Goal: Task Accomplishment & Management: Manage account settings

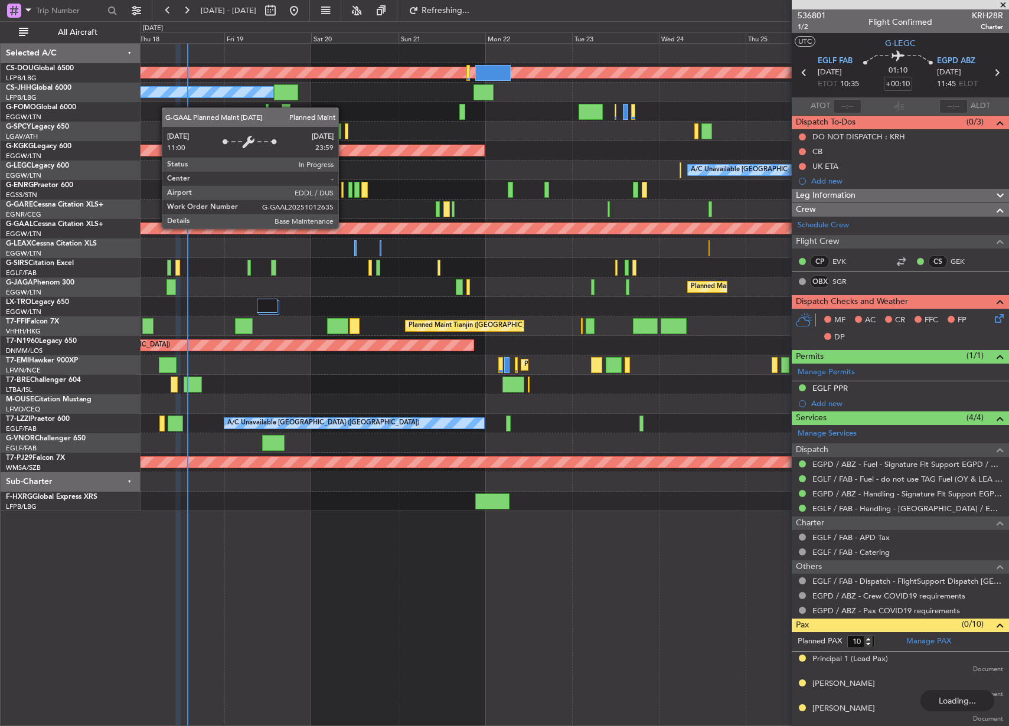
scroll to position [175, 0]
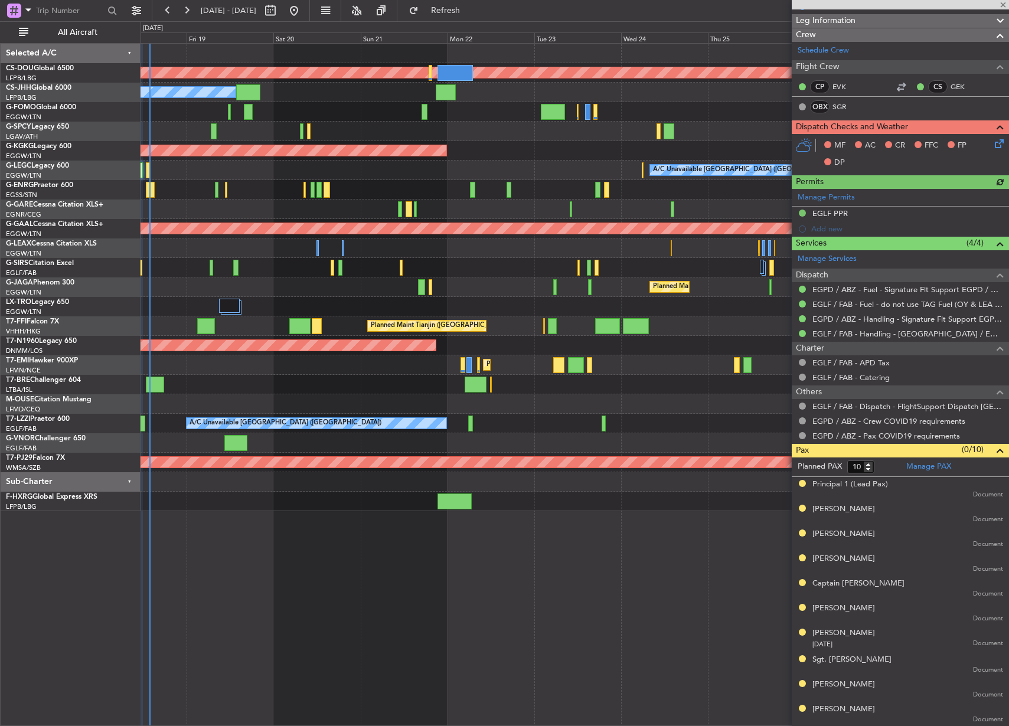
click at [494, 451] on div at bounding box center [574, 442] width 868 height 19
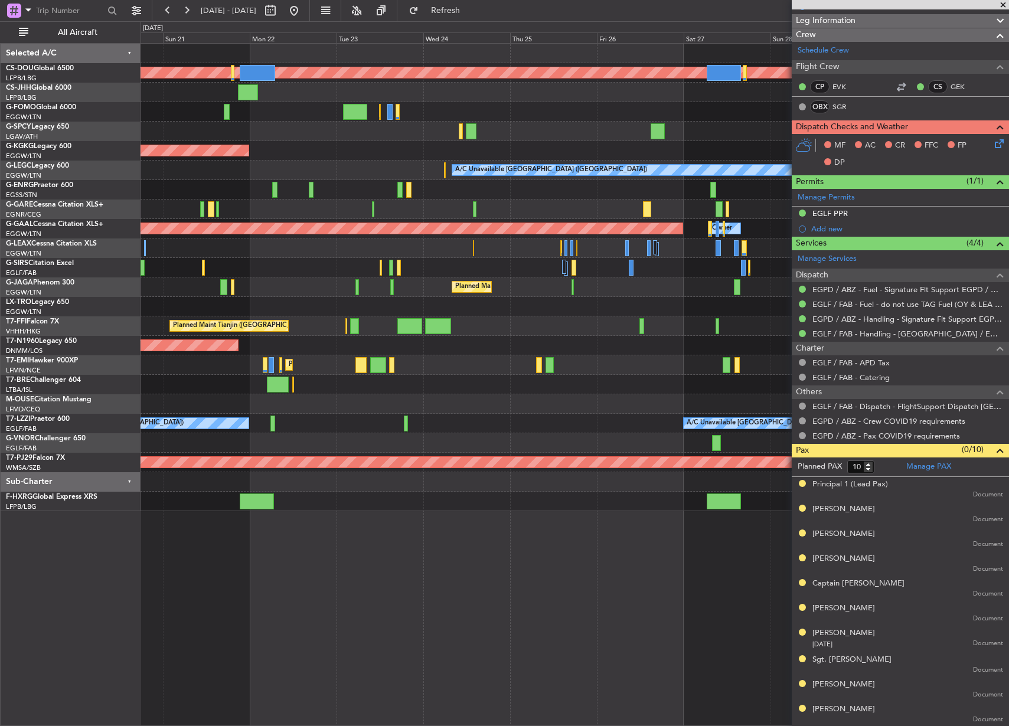
click at [285, 435] on div at bounding box center [574, 442] width 868 height 19
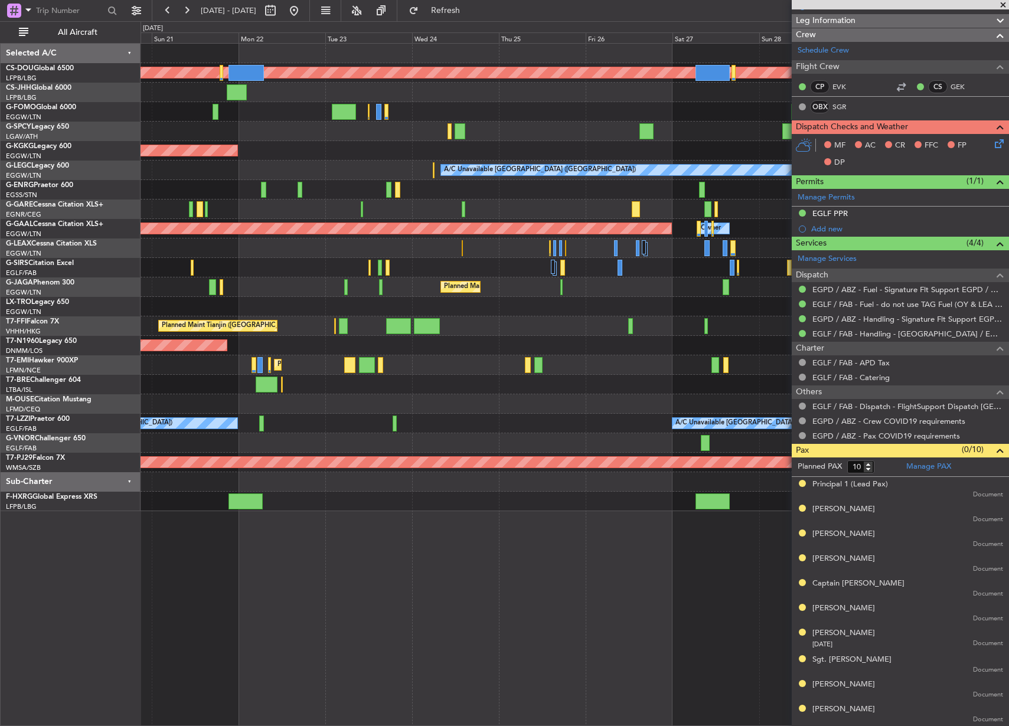
click at [557, 335] on div "Planned Maint London (Biggin Hill) Planned Maint Paris (Le Bourget) Owner AOG M…" at bounding box center [574, 277] width 868 height 467
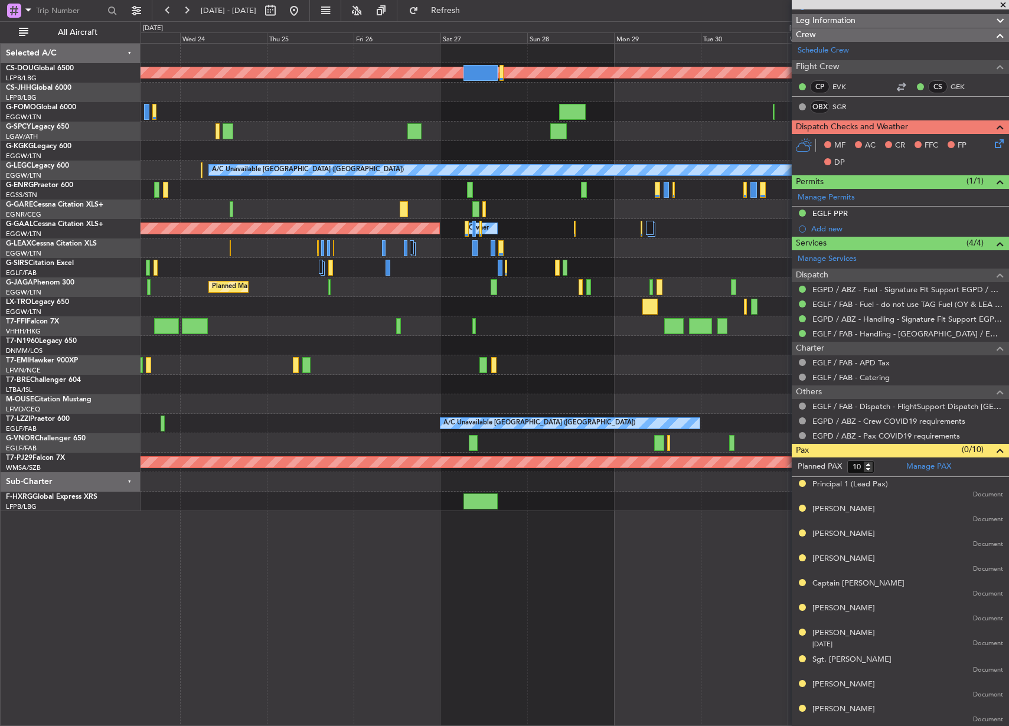
click at [507, 291] on div "Planned Maint London (Biggin Hill) AOG Maint Istanbul (Ataturk) A/C Unavailable…" at bounding box center [574, 277] width 868 height 467
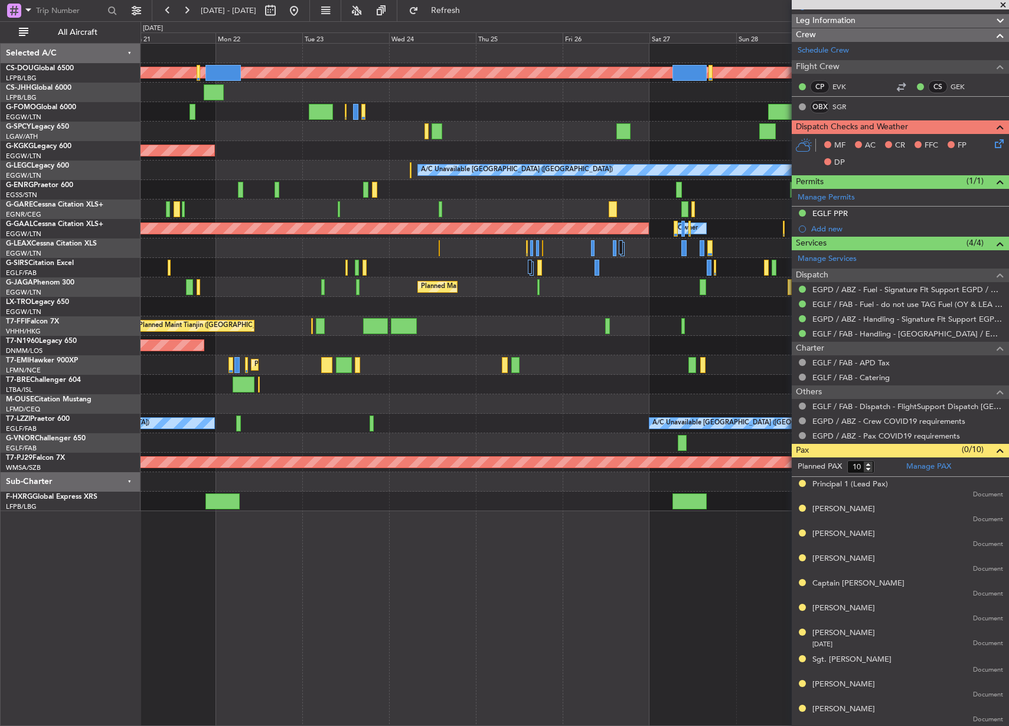
click at [569, 269] on div "Planned Maint London (Biggin Hill) Owner AOG Maint Istanbul (Ataturk) A/C Unava…" at bounding box center [574, 277] width 868 height 467
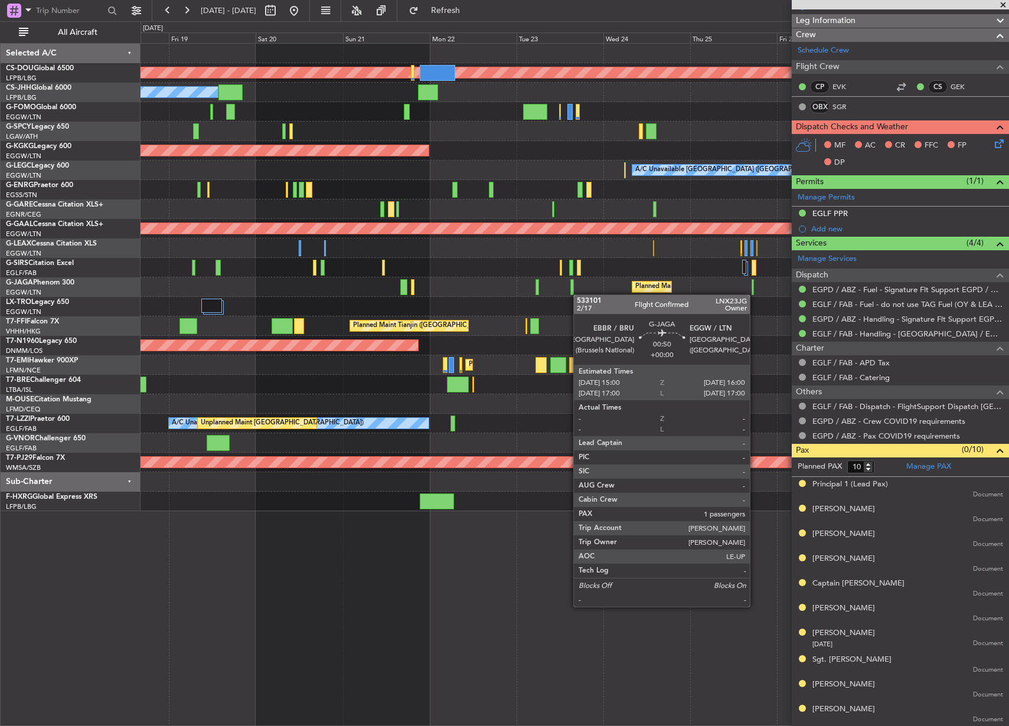
click at [302, 273] on div "Planned Maint London (Biggin Hill) Owner Planned Maint Paris (Le Bourget) AOG M…" at bounding box center [574, 277] width 868 height 467
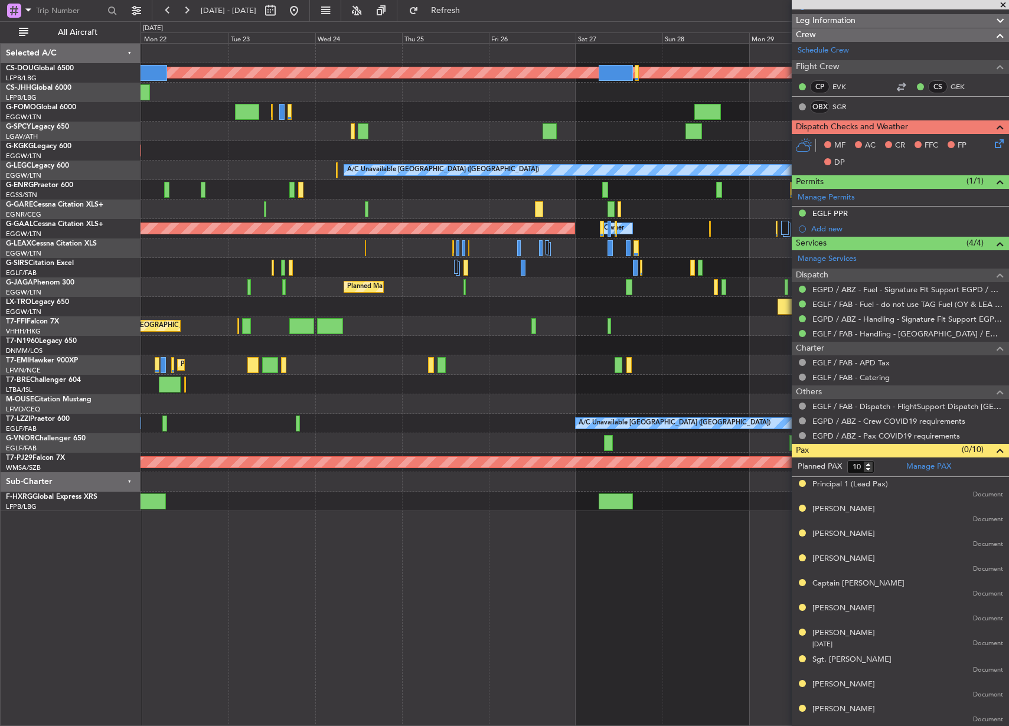
click at [623, 288] on div "Planned Maint [GEOGRAPHIC_DATA] ([GEOGRAPHIC_DATA])" at bounding box center [574, 286] width 868 height 19
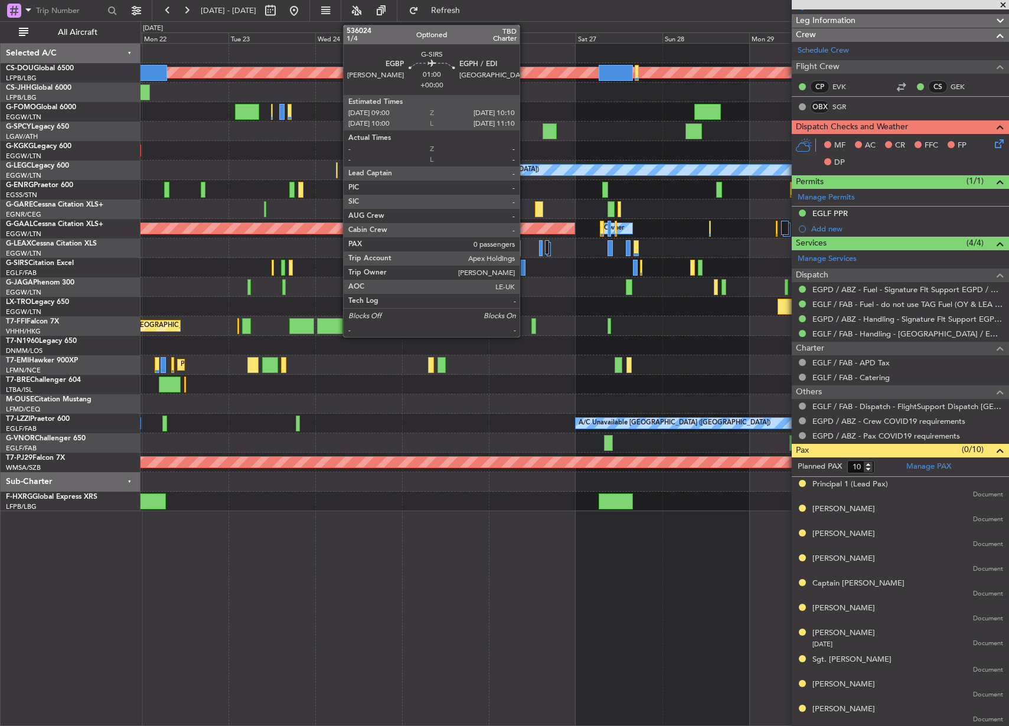
click at [525, 270] on div at bounding box center [523, 268] width 5 height 16
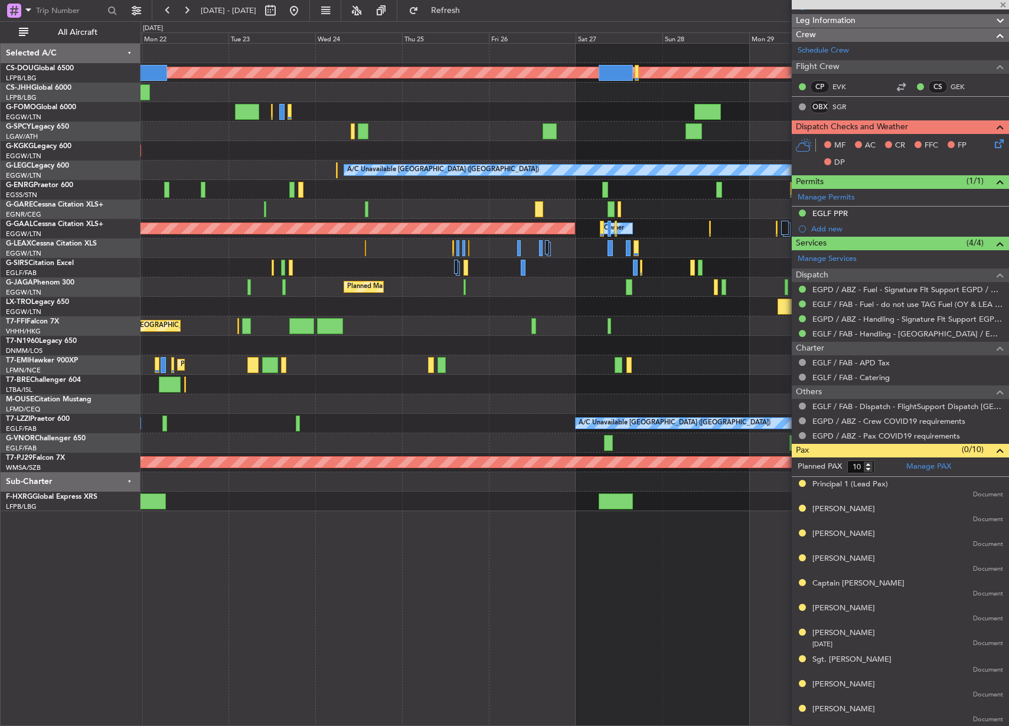
type input "0"
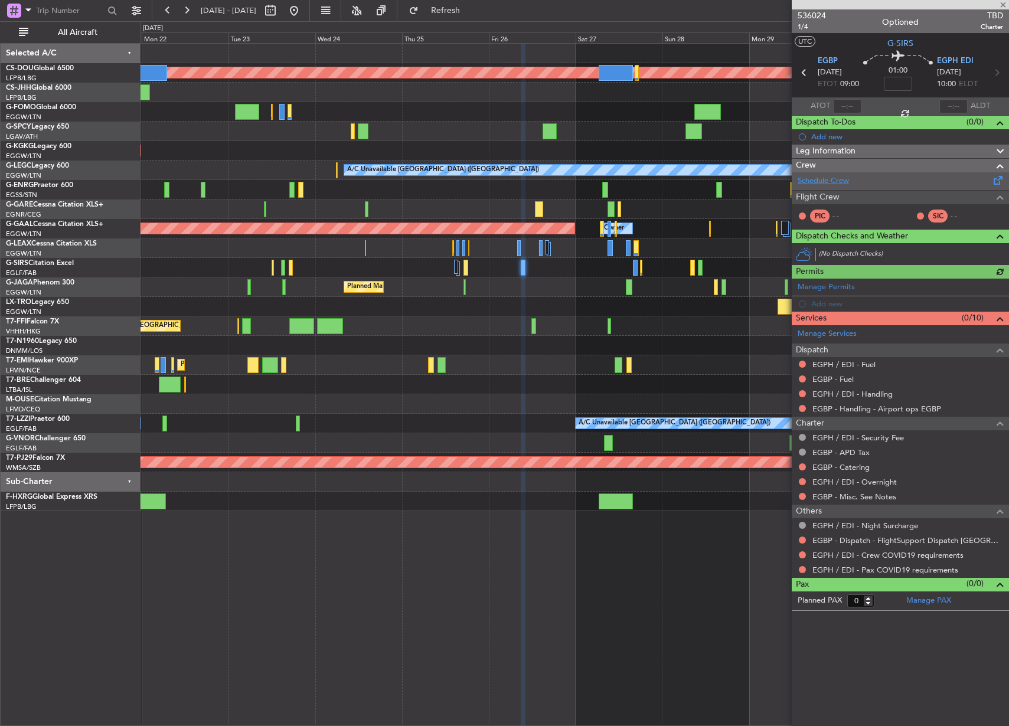
click at [844, 181] on link "Schedule Crew" at bounding box center [822, 181] width 51 height 12
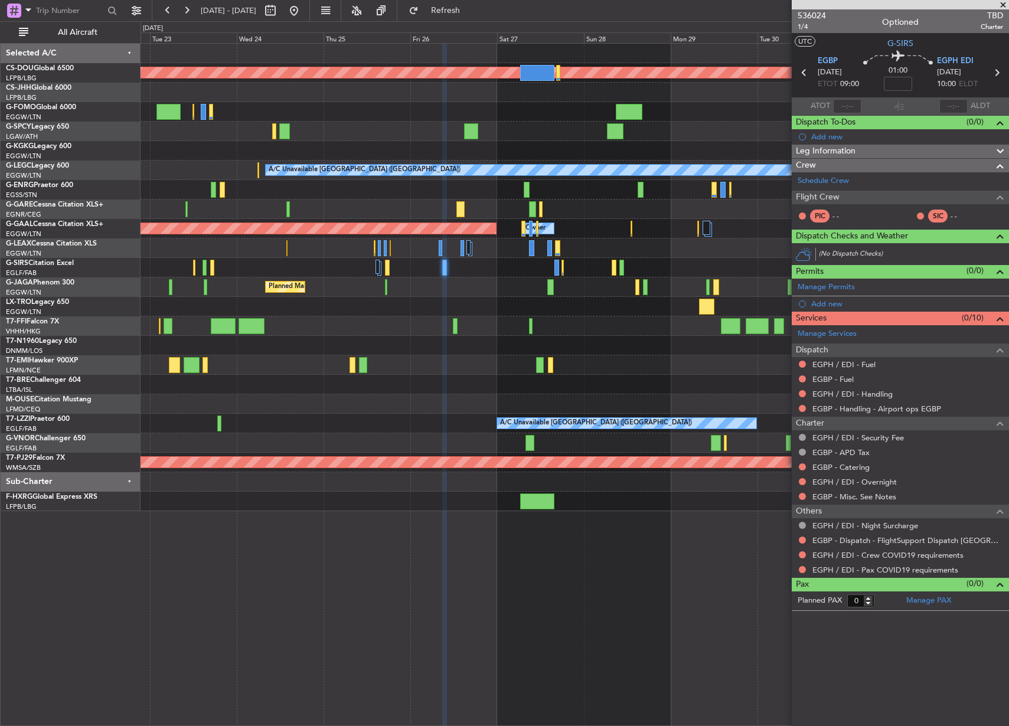
click at [515, 256] on div "Planned Maint London (Biggin Hill) AOG Maint Istanbul (Ataturk) A/C Unavailable…" at bounding box center [574, 277] width 868 height 467
click at [303, 15] on button at bounding box center [294, 10] width 19 height 19
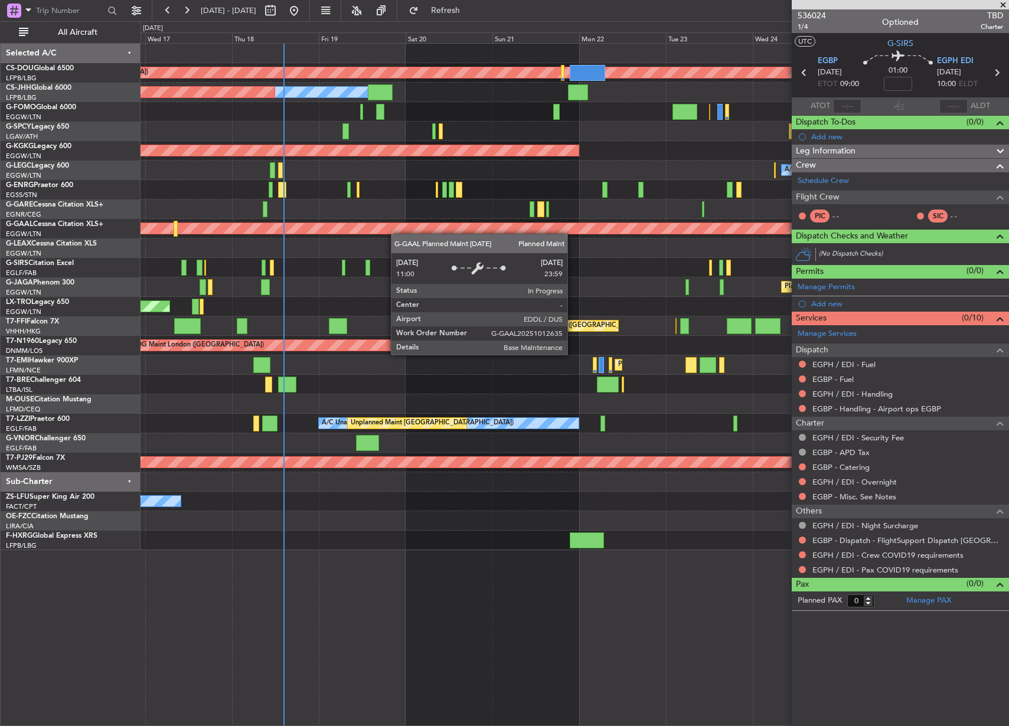
click at [202, 240] on div at bounding box center [574, 247] width 868 height 19
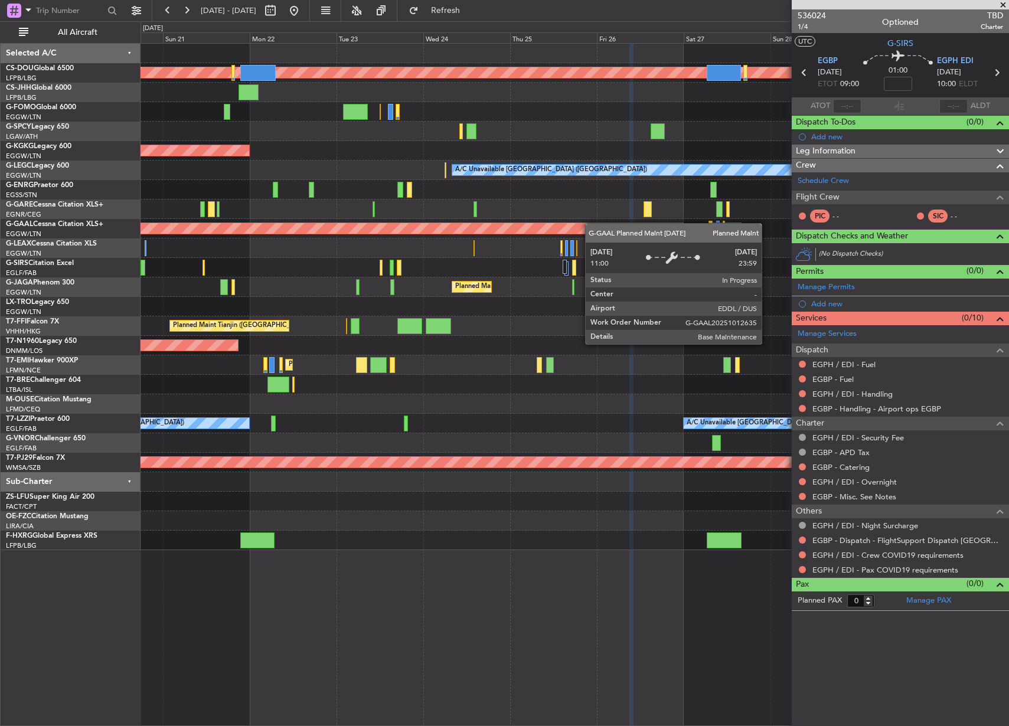
click at [156, 236] on div "Planned Maint London (Biggin Hill) Planned Maint Paris (Le Bourget) Owner AOG M…" at bounding box center [574, 297] width 868 height 506
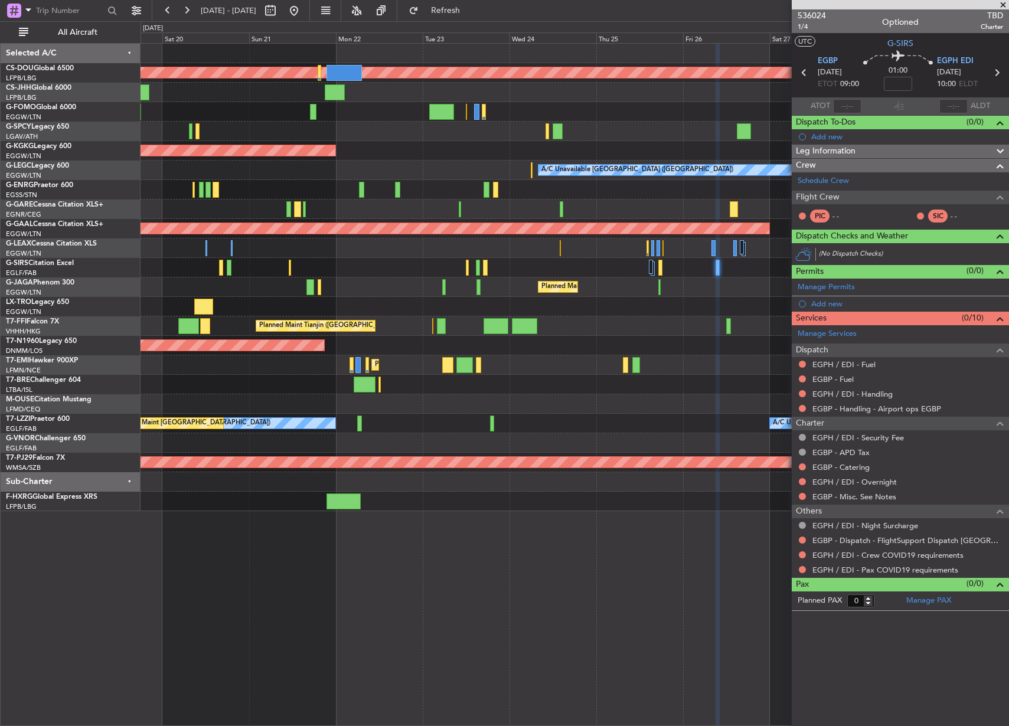
click at [663, 204] on div at bounding box center [574, 209] width 868 height 19
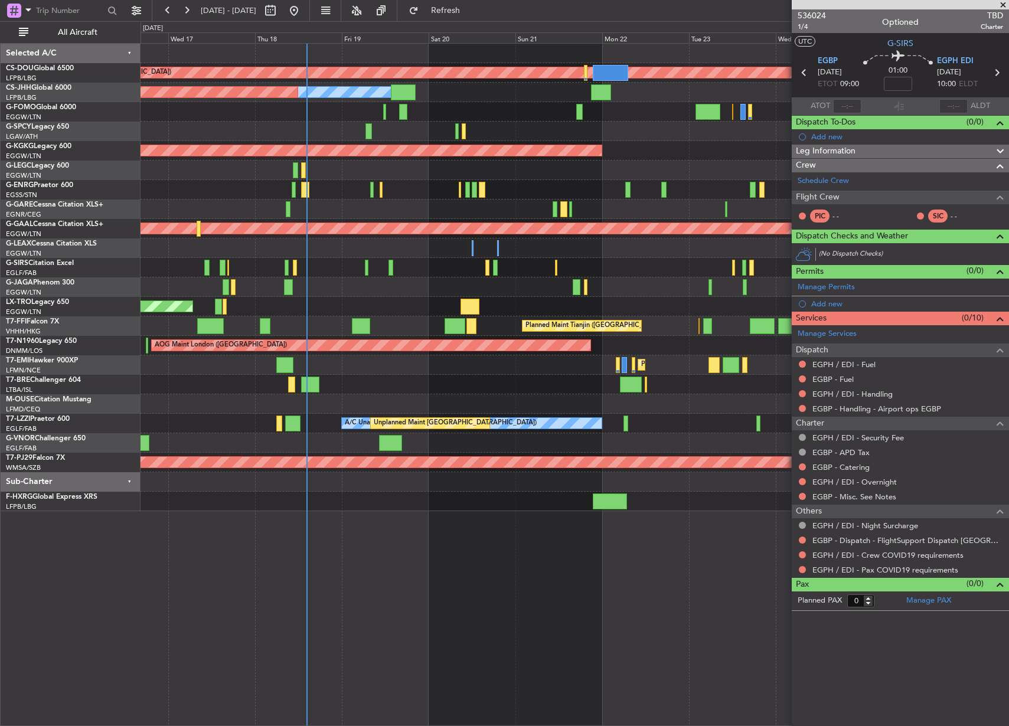
click at [612, 201] on div "Planned Maint London (Biggin Hill) Owner Planned Maint Paris (Le Bourget) AOG M…" at bounding box center [574, 277] width 868 height 467
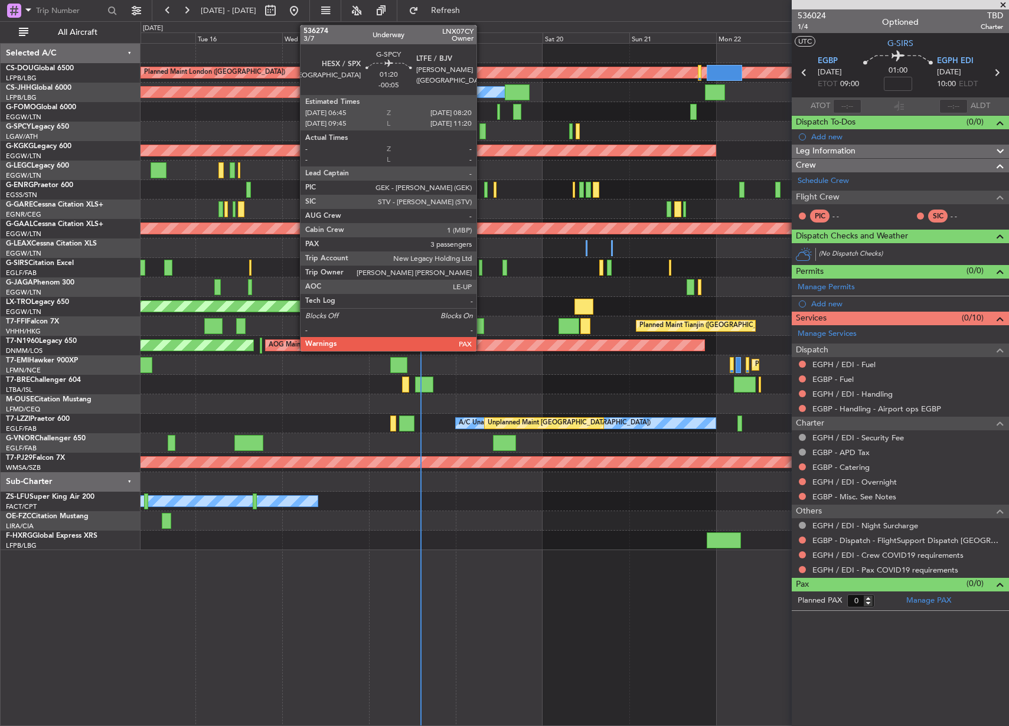
click at [482, 131] on div at bounding box center [482, 131] width 6 height 16
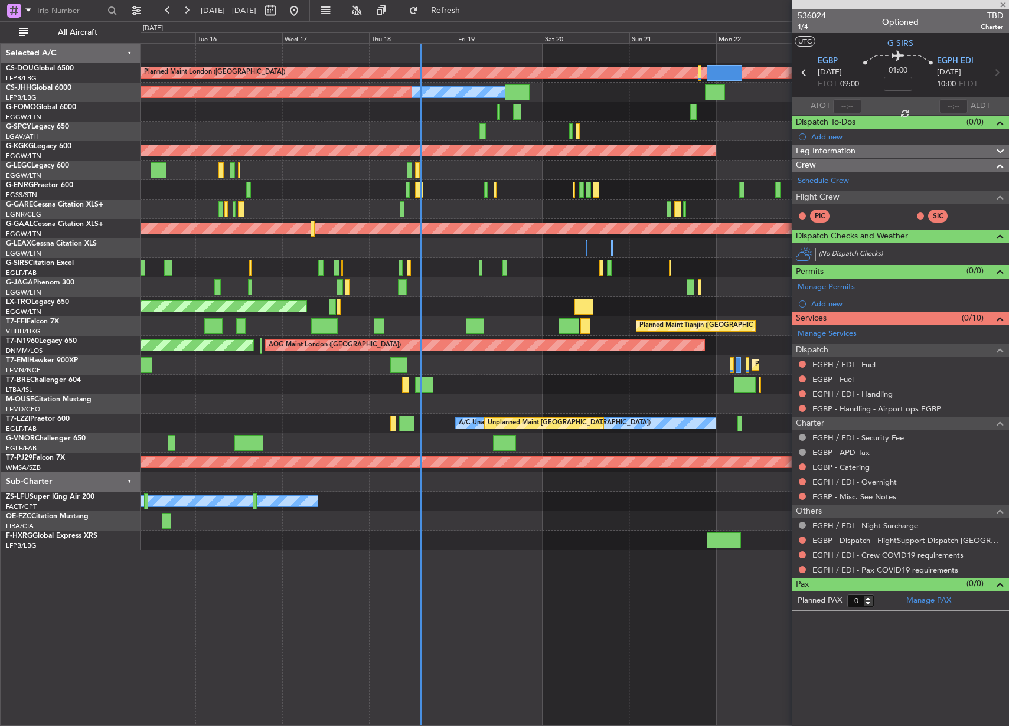
type input "-00:05"
type input "3"
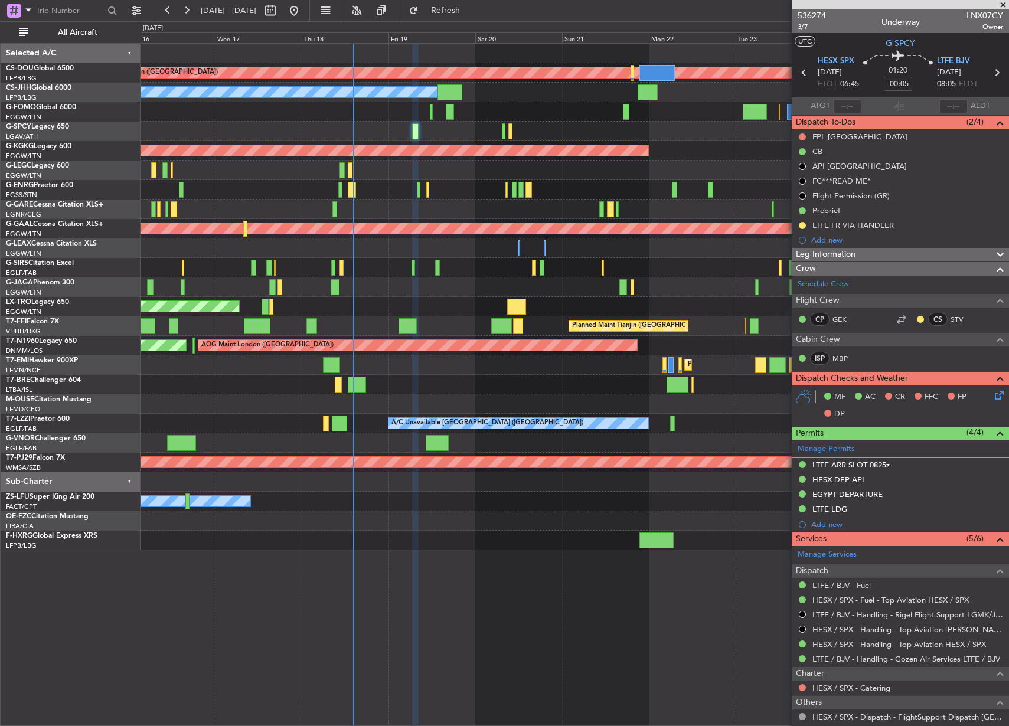
click at [369, 142] on div "Planned Maint London (Biggin Hill) Planned Maint Paris (Le Bourget) Owner AOG M…" at bounding box center [574, 297] width 868 height 506
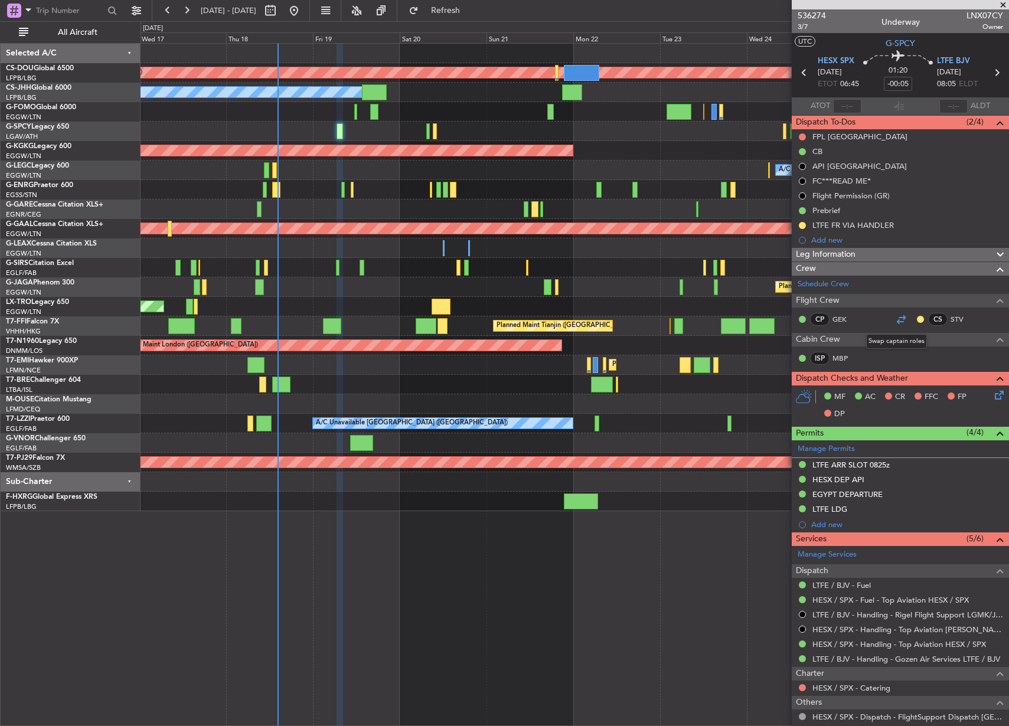
click at [894, 319] on div at bounding box center [901, 319] width 14 height 14
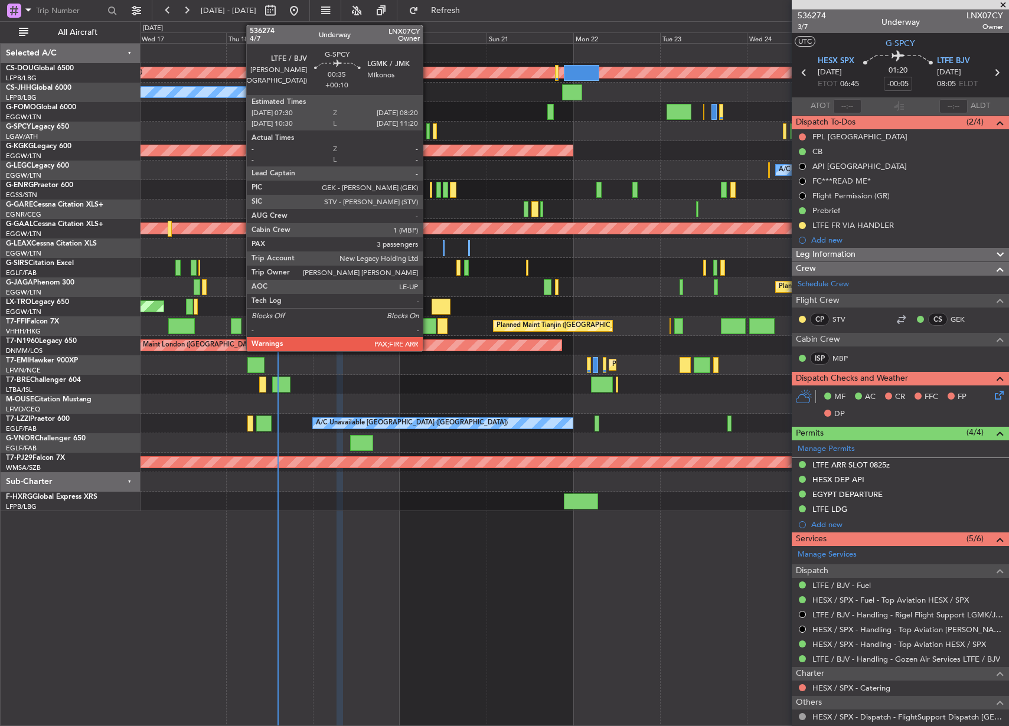
click at [428, 130] on div at bounding box center [428, 131] width 4 height 16
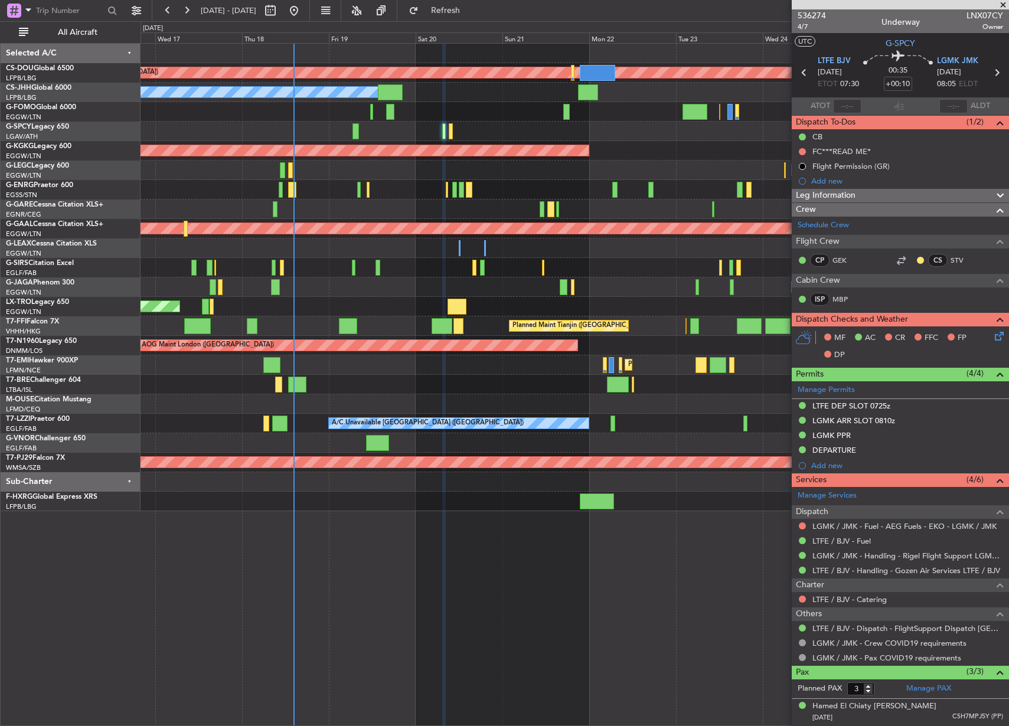
click at [352, 398] on div at bounding box center [574, 403] width 868 height 19
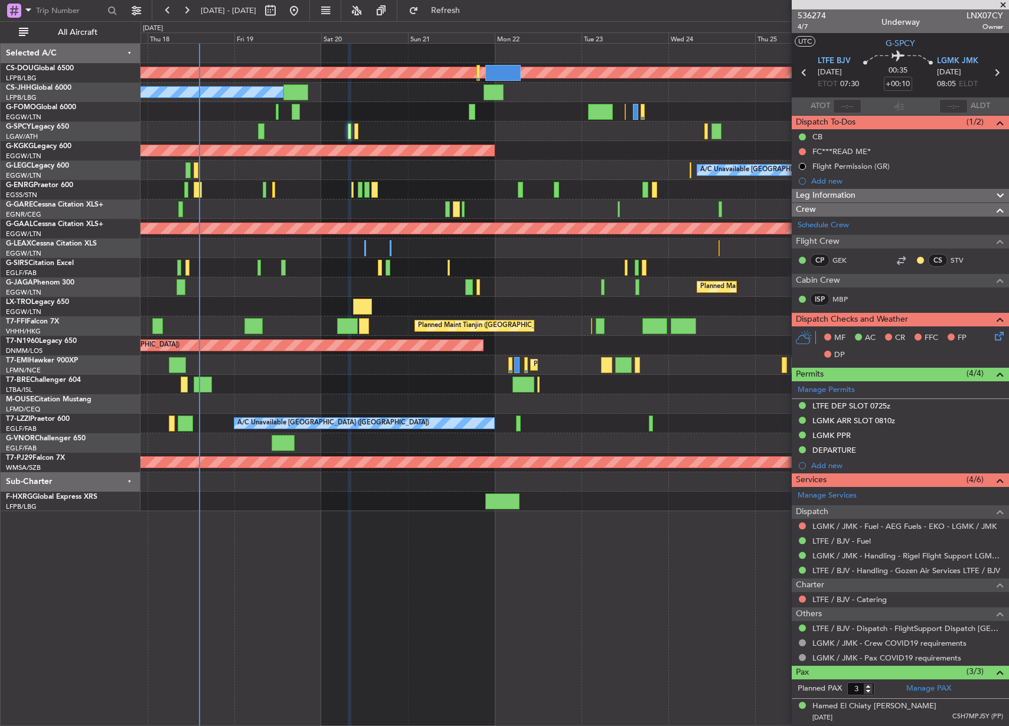
click at [385, 380] on div "Planned Maint London (Biggin Hill) Planned Maint Paris (Le Bourget) Owner AOG M…" at bounding box center [574, 277] width 868 height 467
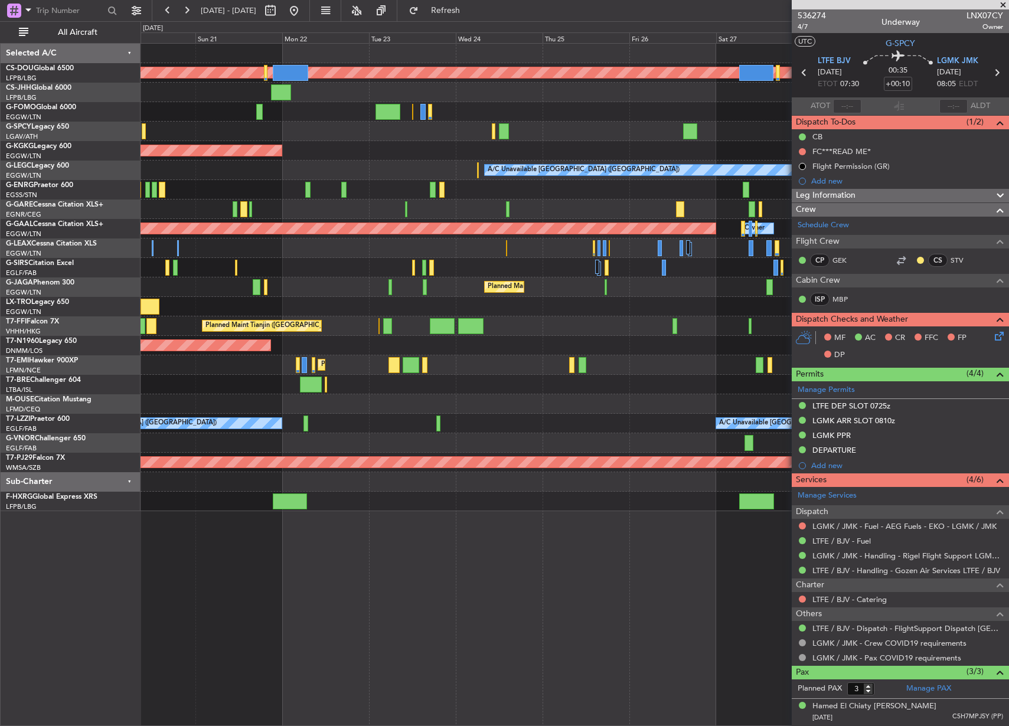
click at [404, 144] on div "Planned Maint London (Biggin Hill) Planned Maint Paris (Le Bourget) Owner AOG M…" at bounding box center [574, 277] width 868 height 467
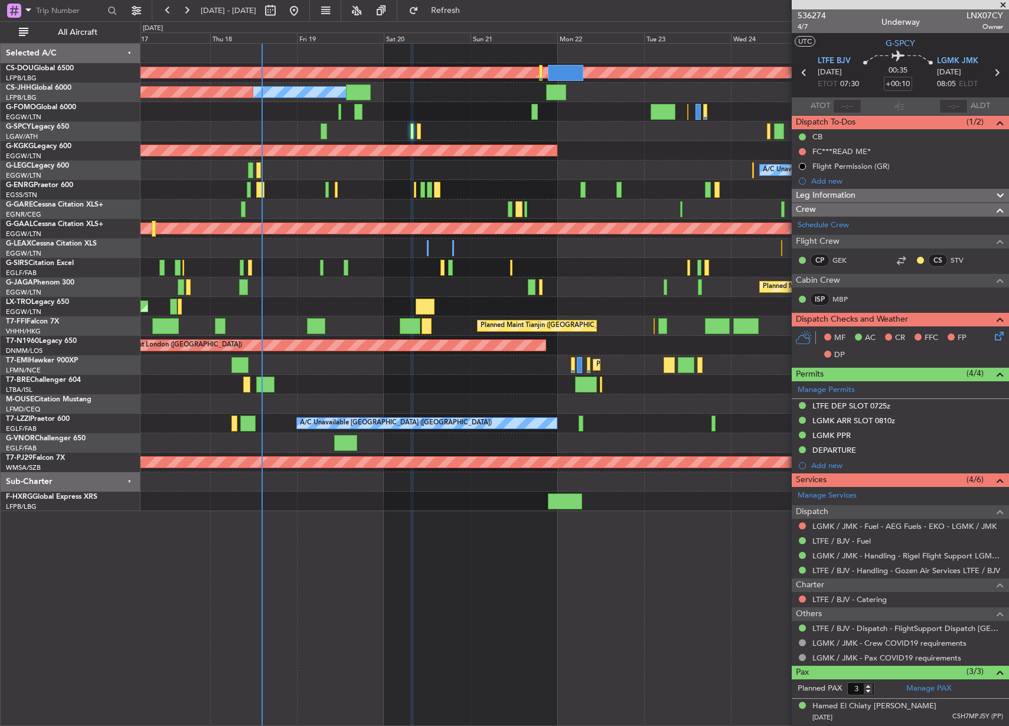
click at [695, 132] on div at bounding box center [574, 131] width 868 height 19
click at [895, 257] on div at bounding box center [901, 260] width 14 height 14
click at [897, 256] on div at bounding box center [901, 260] width 14 height 14
click at [456, 8] on button "Refresh" at bounding box center [438, 10] width 71 height 19
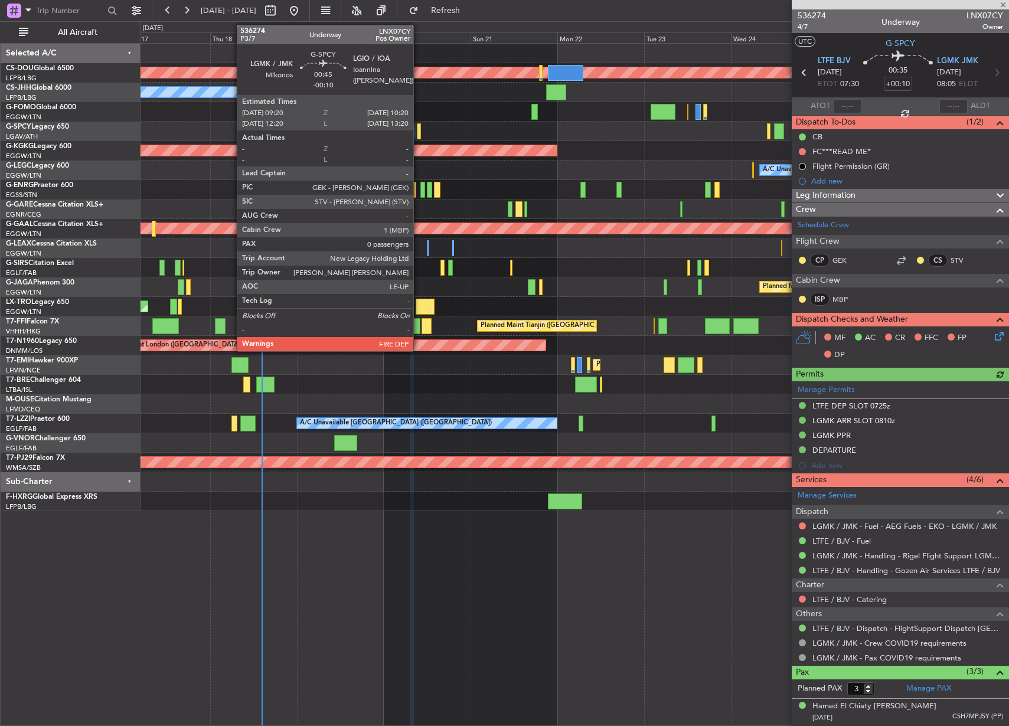
click at [419, 129] on div at bounding box center [419, 131] width 4 height 16
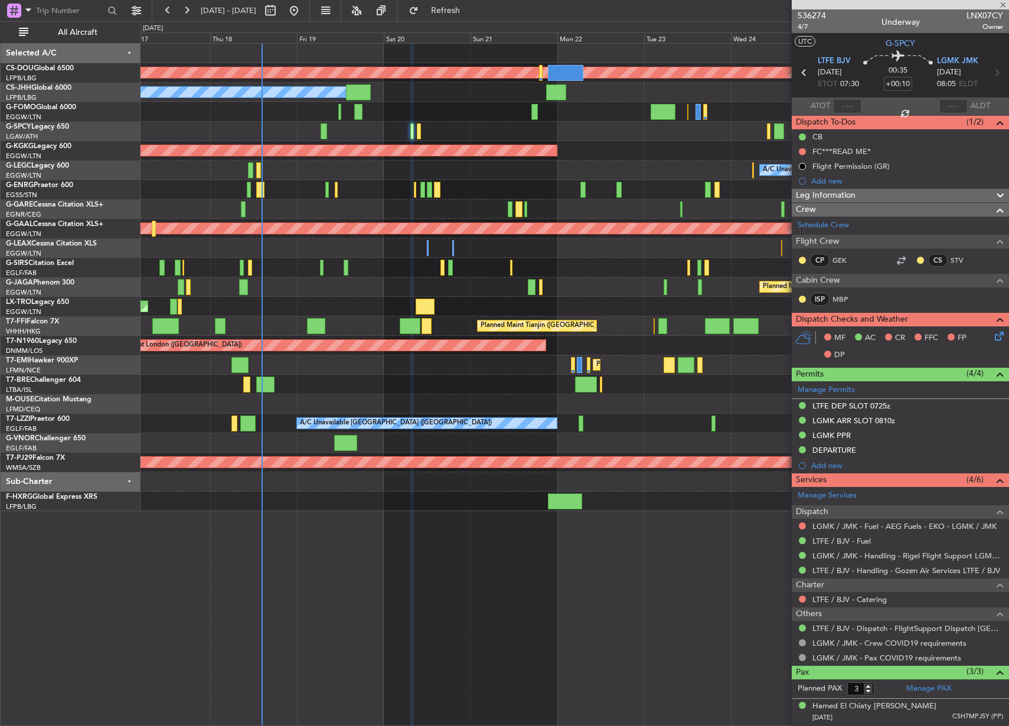
type input "-00:10"
type input "0"
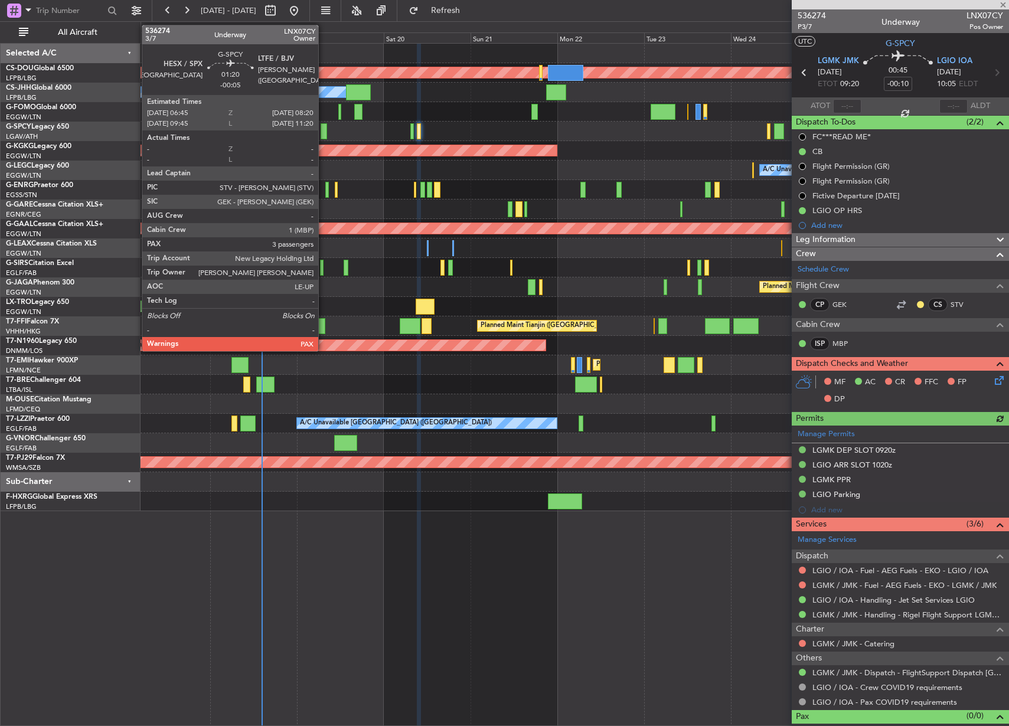
click at [323, 132] on div at bounding box center [324, 131] width 6 height 16
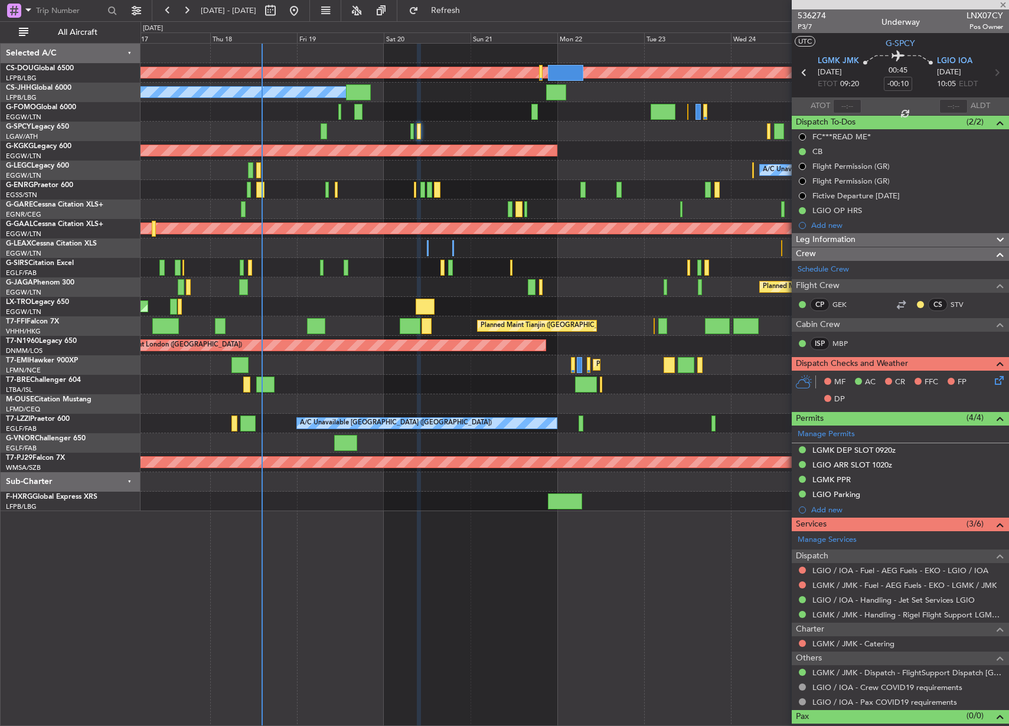
type input "-00:05"
type input "3"
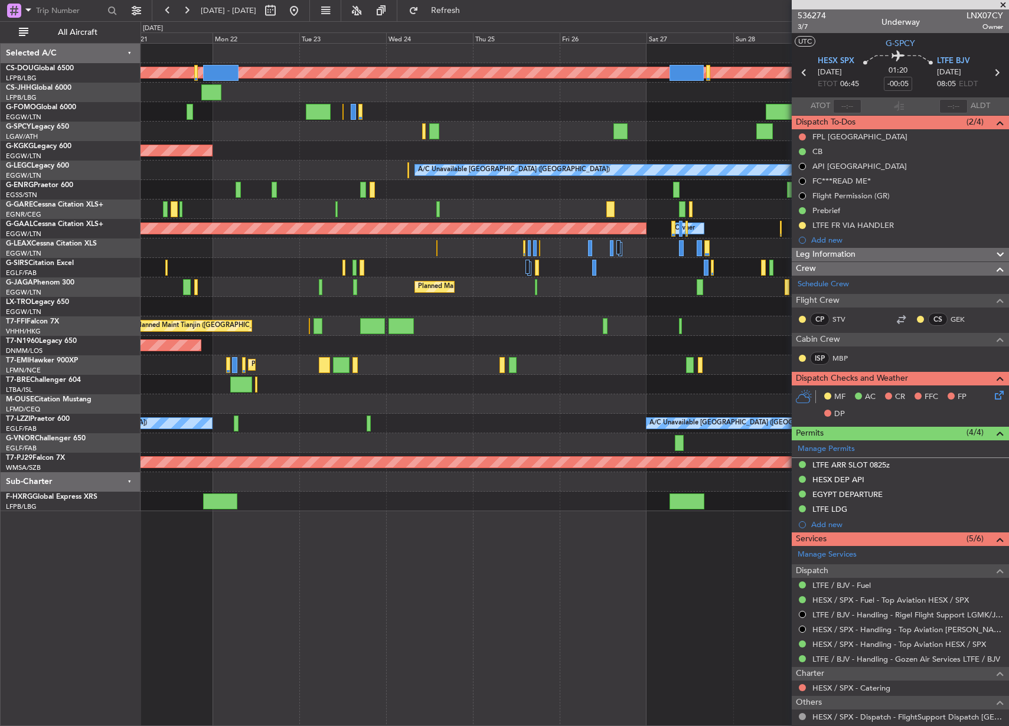
click at [212, 160] on div "Planned Maint London (Biggin Hill) Owner AOG Maint Istanbul (Ataturk) A/C Unava…" at bounding box center [574, 277] width 868 height 467
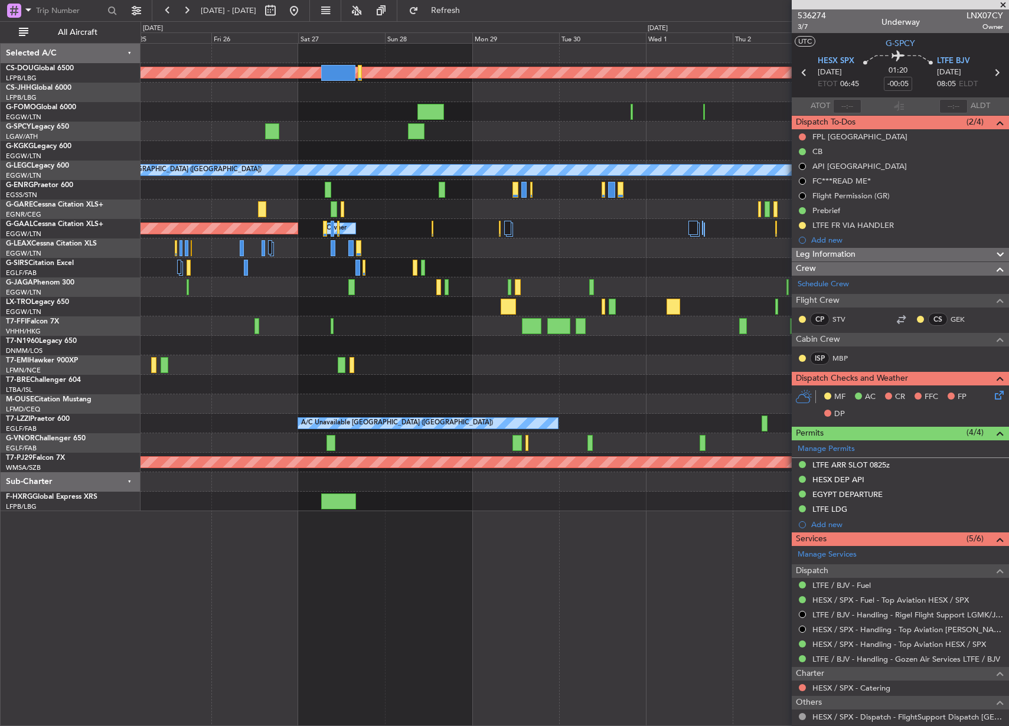
click at [148, 140] on div at bounding box center [574, 131] width 868 height 19
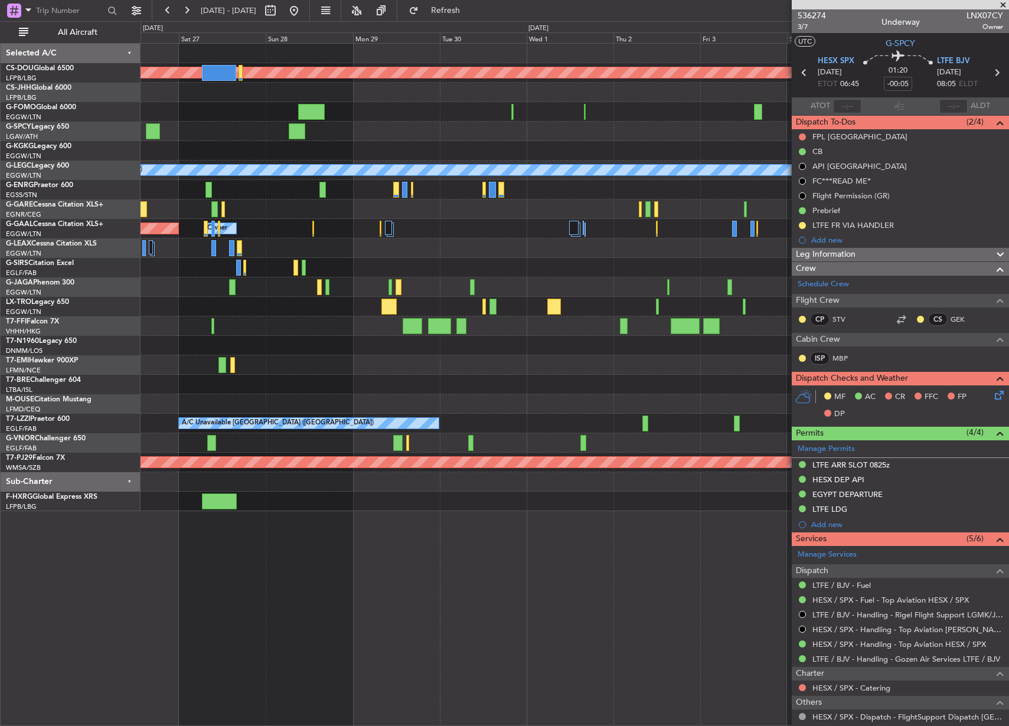
click at [197, 140] on div at bounding box center [574, 131] width 868 height 19
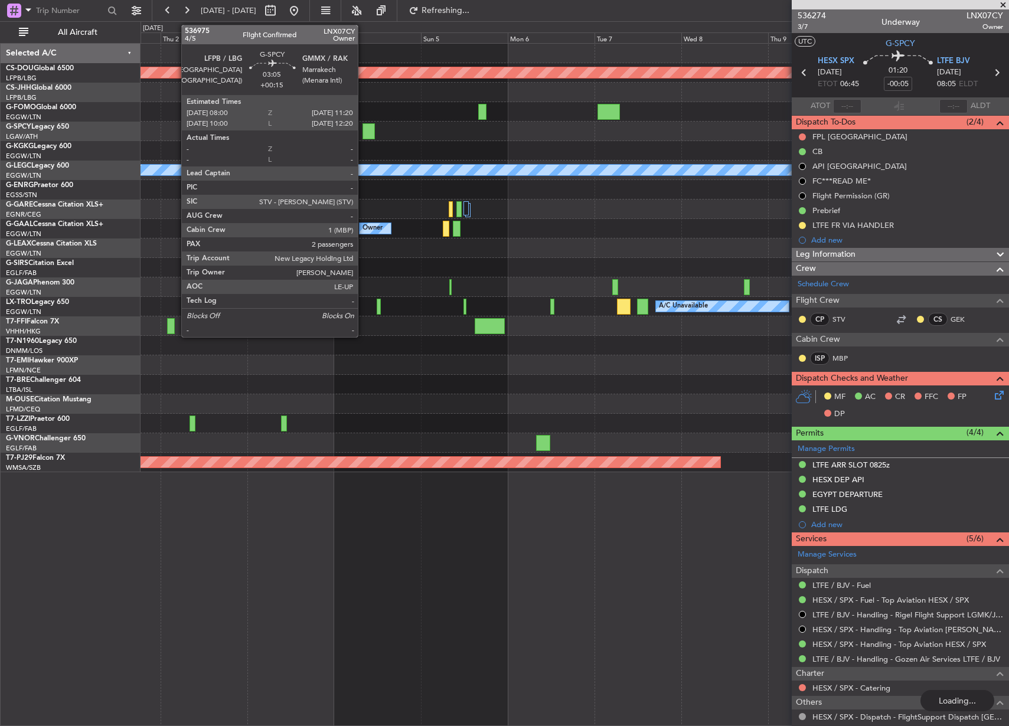
click at [363, 126] on div at bounding box center [368, 131] width 12 height 16
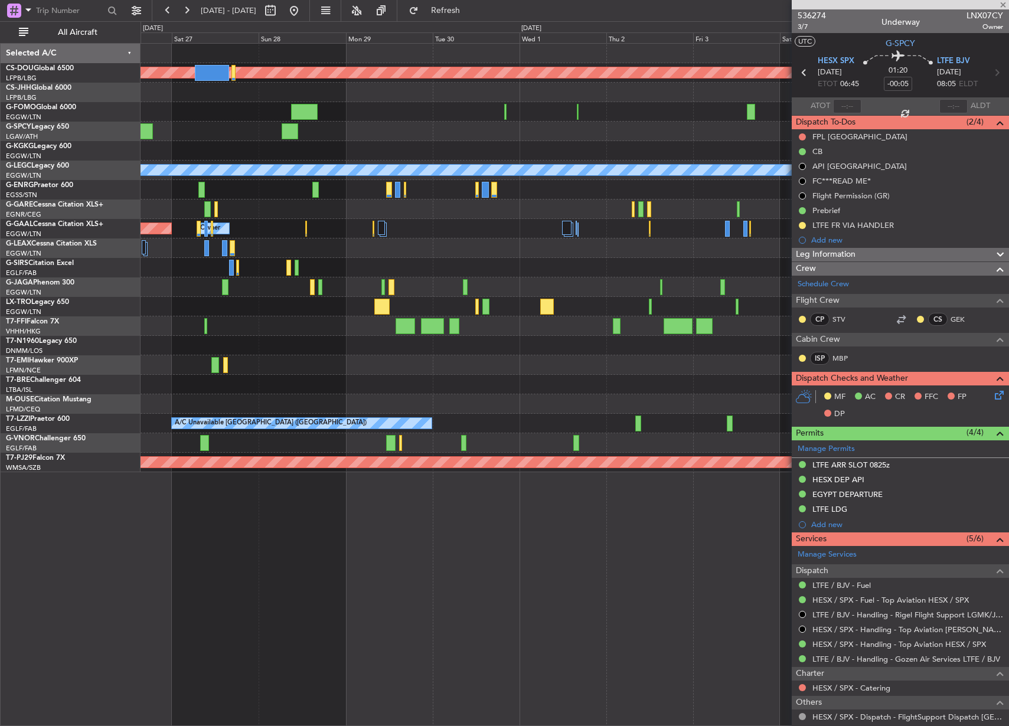
click at [655, 124] on div "Planned Maint London (Biggin Hill) A/C Unavailable London (Luton) Owner Owner P…" at bounding box center [574, 258] width 868 height 429
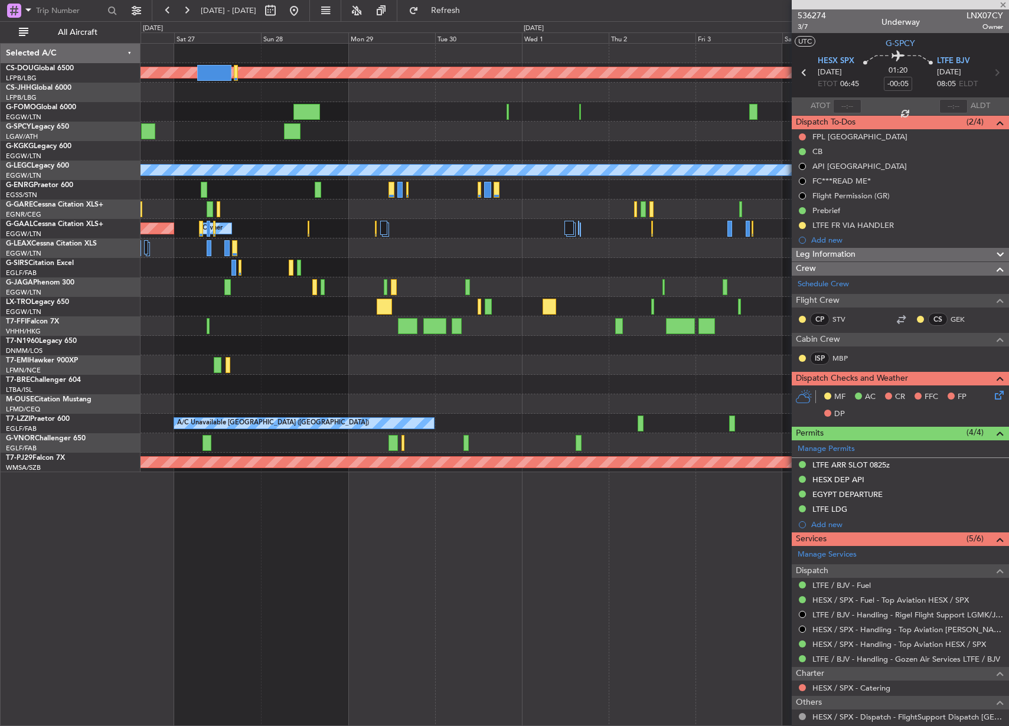
type input "+00:15"
type input "2"
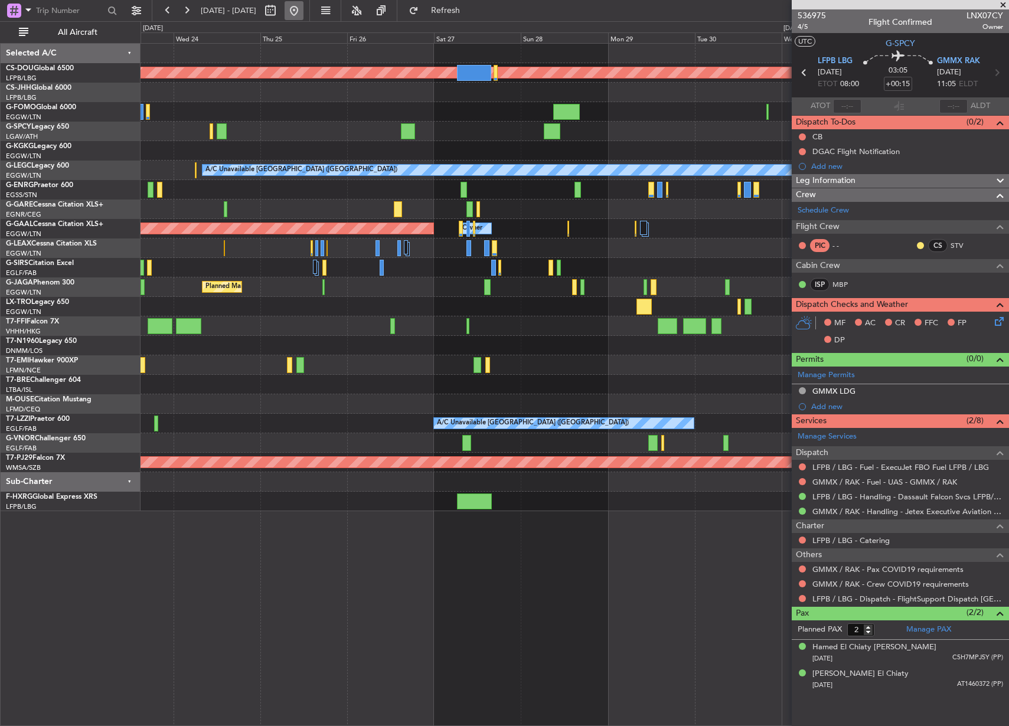
click at [303, 9] on button at bounding box center [294, 10] width 19 height 19
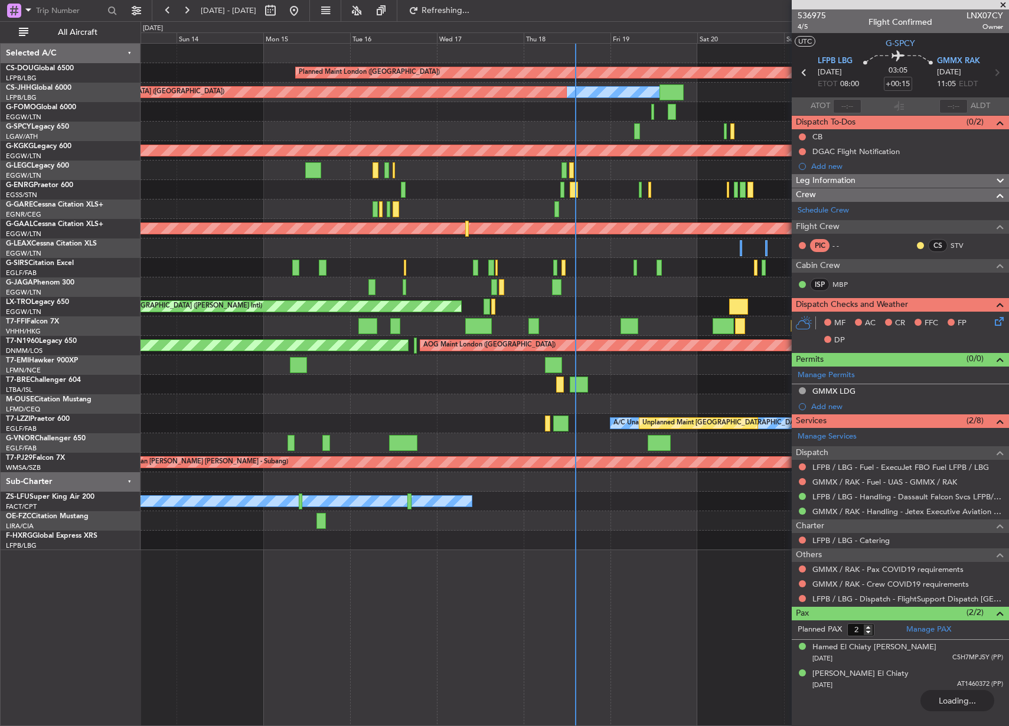
click at [269, 144] on div "Planned Maint London (Biggin Hill) Owner Planned Maint Paris (Le Bourget) AOG M…" at bounding box center [574, 297] width 868 height 506
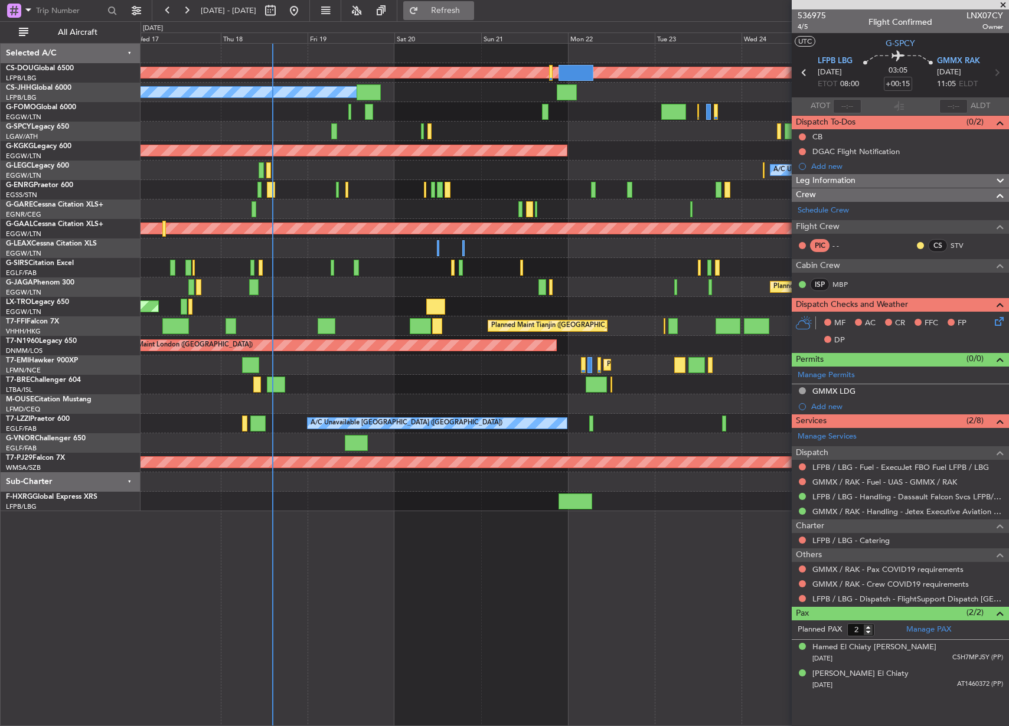
click at [447, 8] on button "Refresh" at bounding box center [438, 10] width 71 height 19
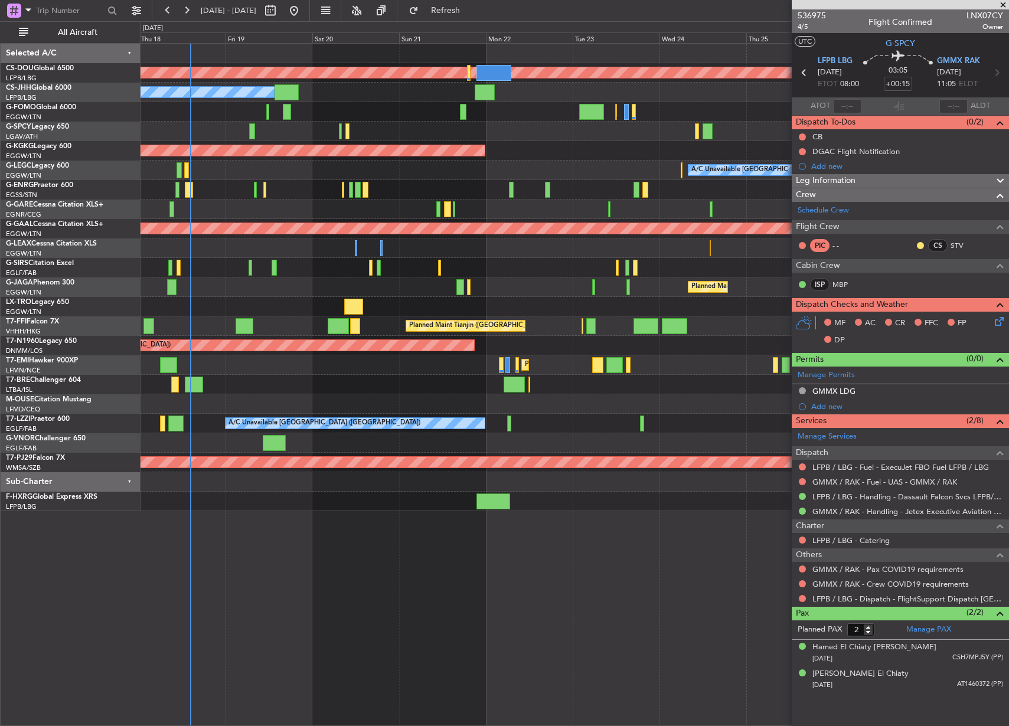
click at [323, 277] on div "Planned Maint London (Biggin Hill) Planned Maint Paris (Le Bourget) Owner AOG M…" at bounding box center [574, 277] width 868 height 467
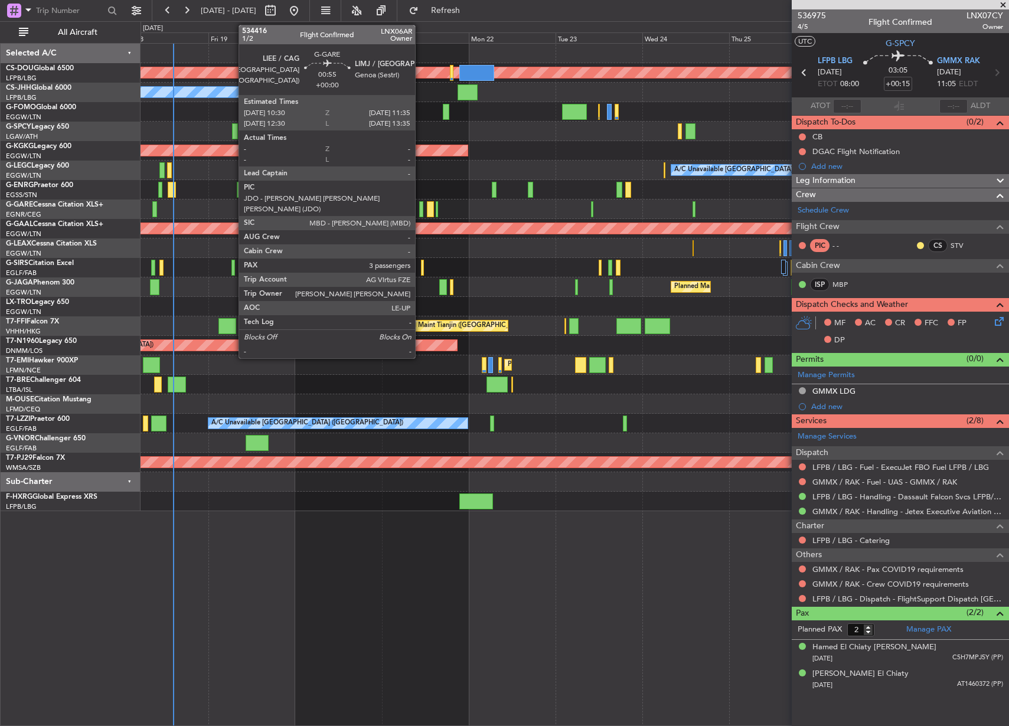
click at [420, 205] on div at bounding box center [421, 209] width 4 height 16
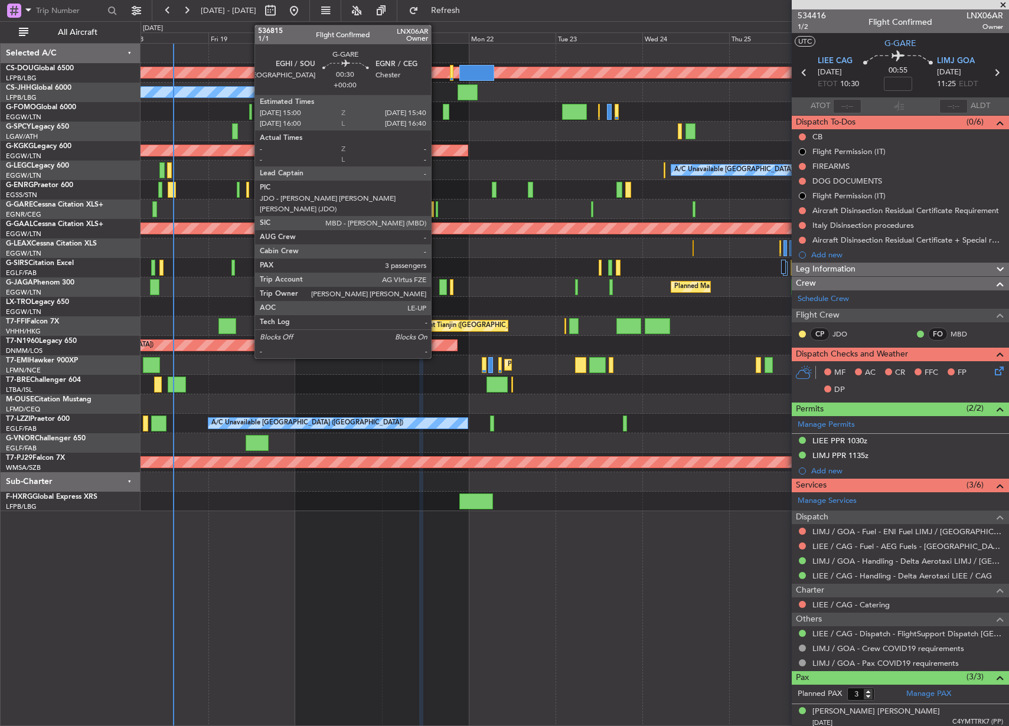
click at [436, 208] on div at bounding box center [437, 209] width 3 height 16
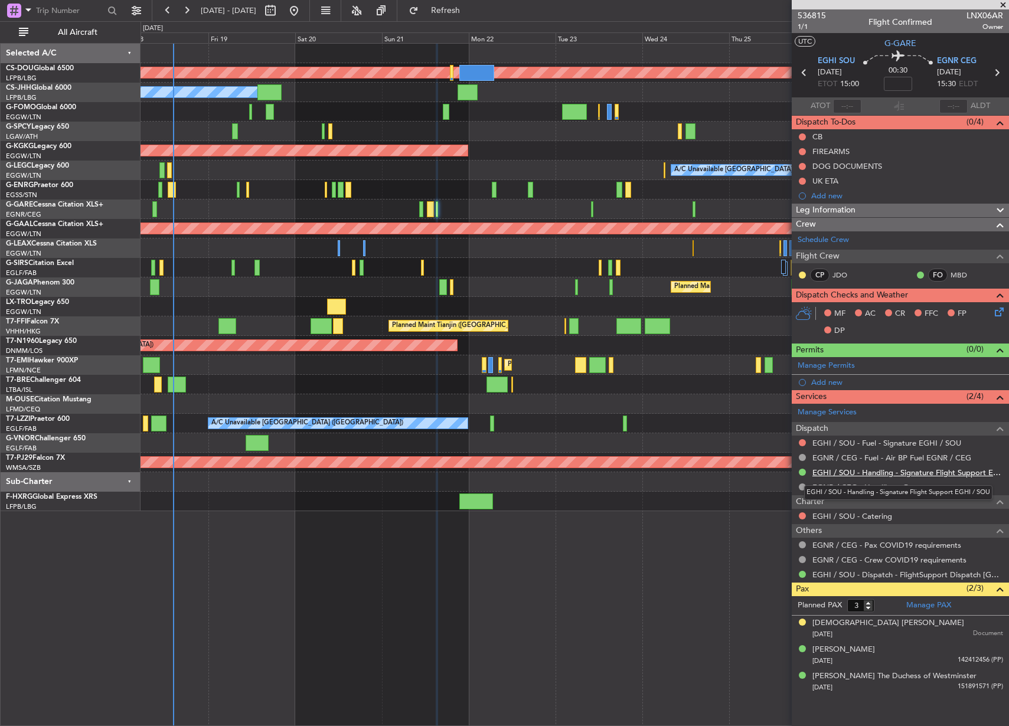
click at [923, 473] on link "EGHI / SOU - Handling - Signature Flight Support EGHI / SOU" at bounding box center [907, 472] width 191 height 10
click at [283, 669] on div "Planned Maint London (Biggin Hill) Planned Maint Paris (Le Bourget) Owner AOG M…" at bounding box center [574, 384] width 868 height 683
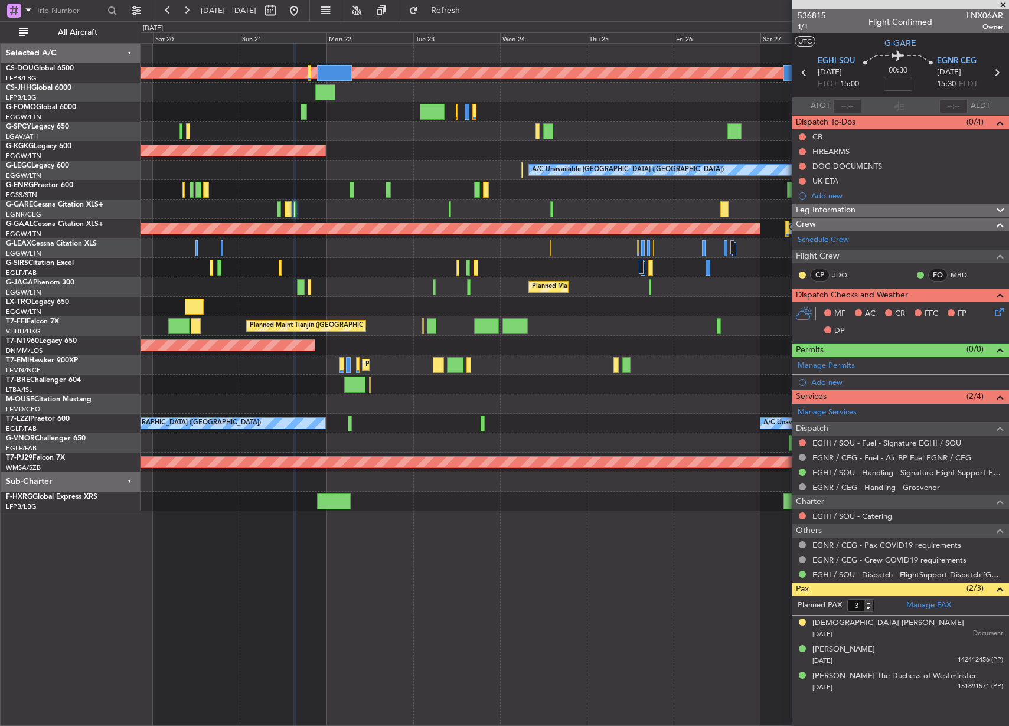
click at [374, 213] on div at bounding box center [574, 209] width 868 height 19
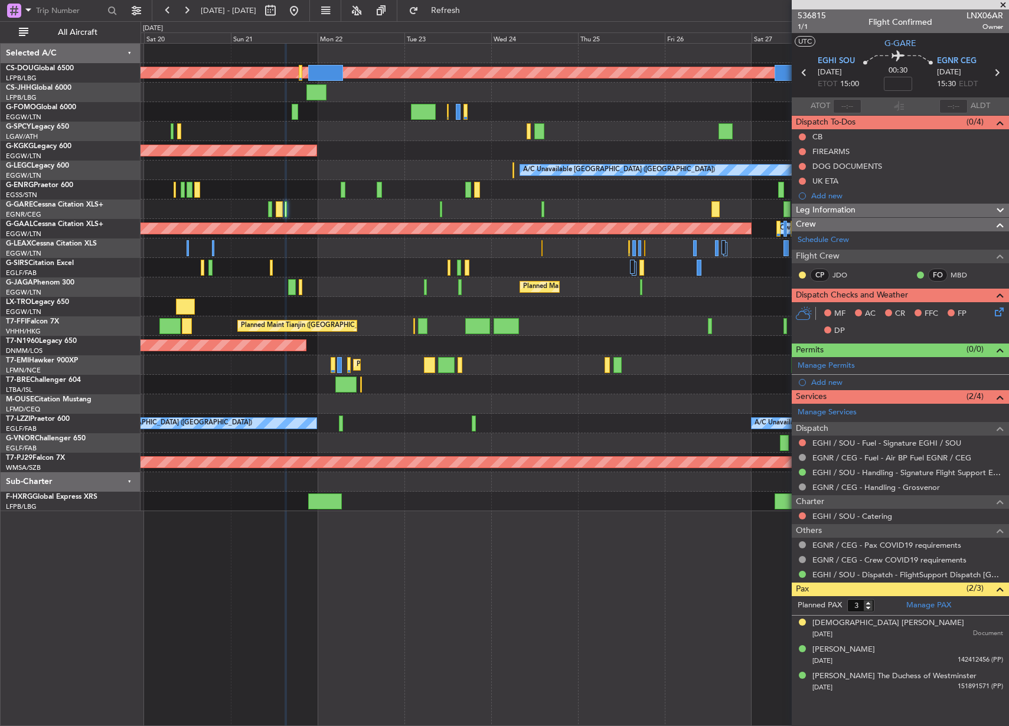
click at [218, 378] on div at bounding box center [574, 384] width 868 height 19
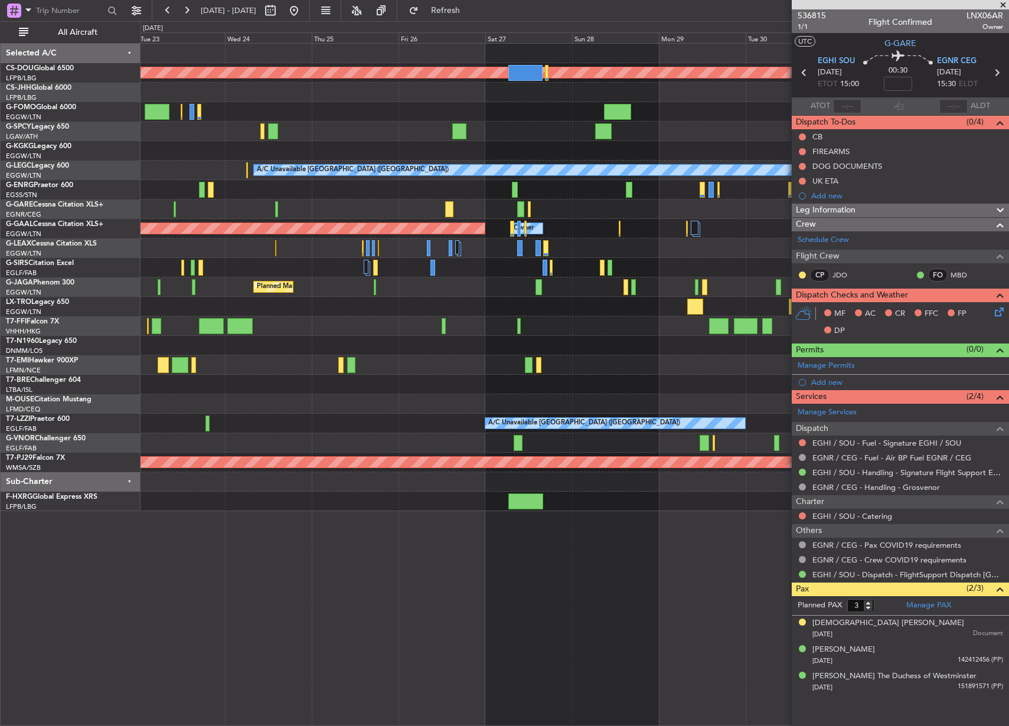
click at [388, 322] on div "Planned Maint Tianjin ([GEOGRAPHIC_DATA])" at bounding box center [574, 325] width 868 height 19
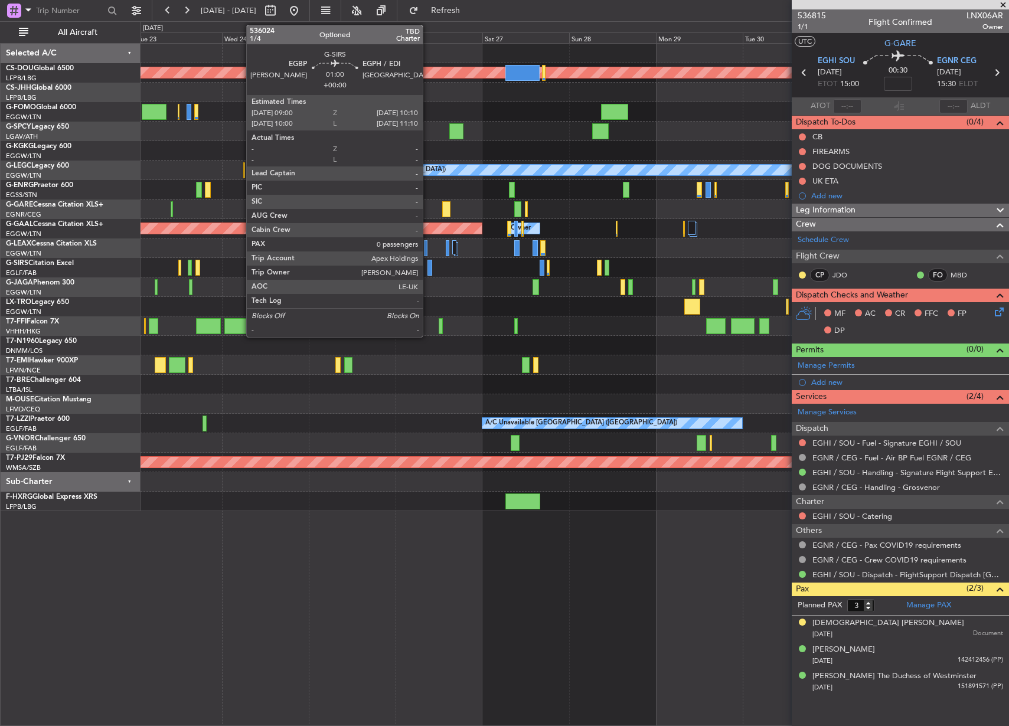
click at [430, 271] on div at bounding box center [429, 268] width 5 height 16
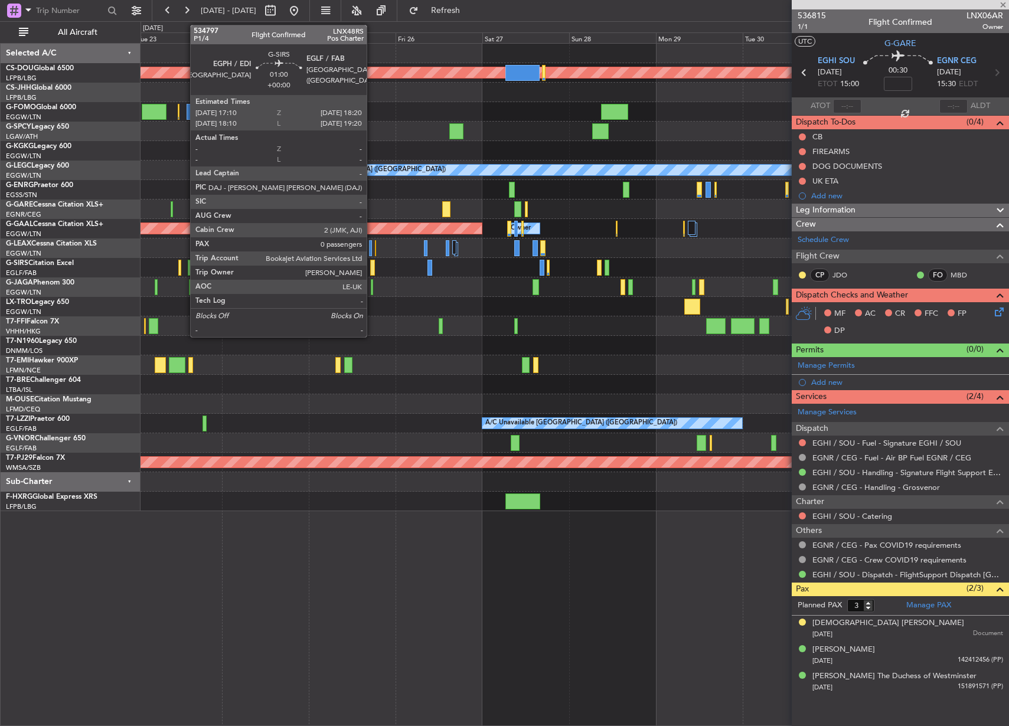
type input "0"
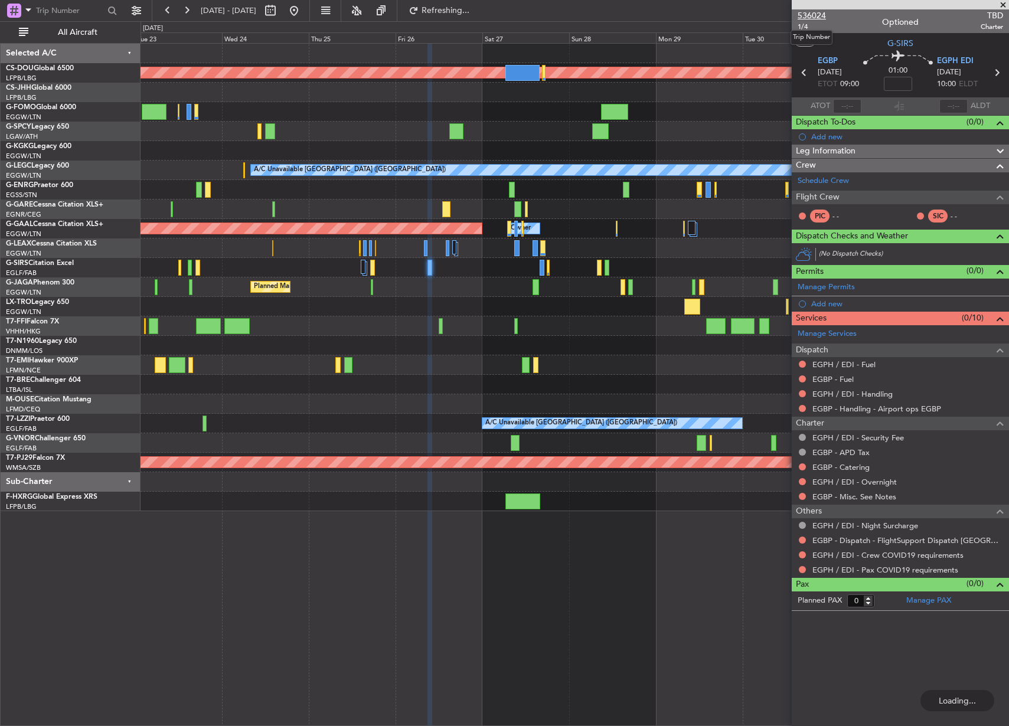
click at [815, 11] on span "536024" at bounding box center [811, 15] width 28 height 12
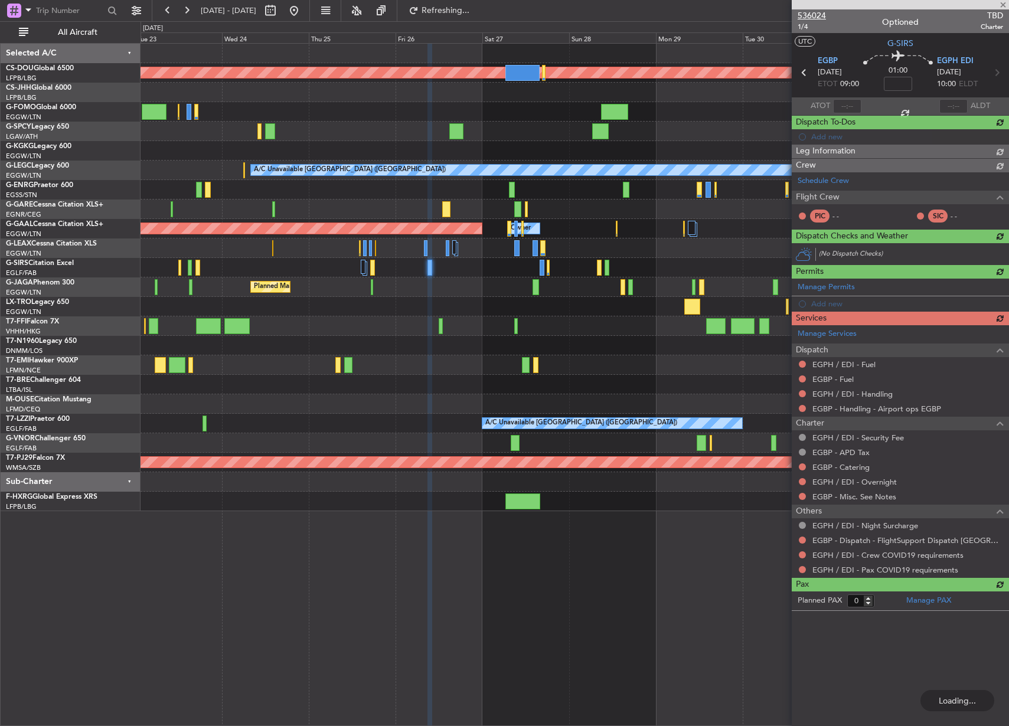
click at [811, 18] on span "536024" at bounding box center [811, 15] width 28 height 12
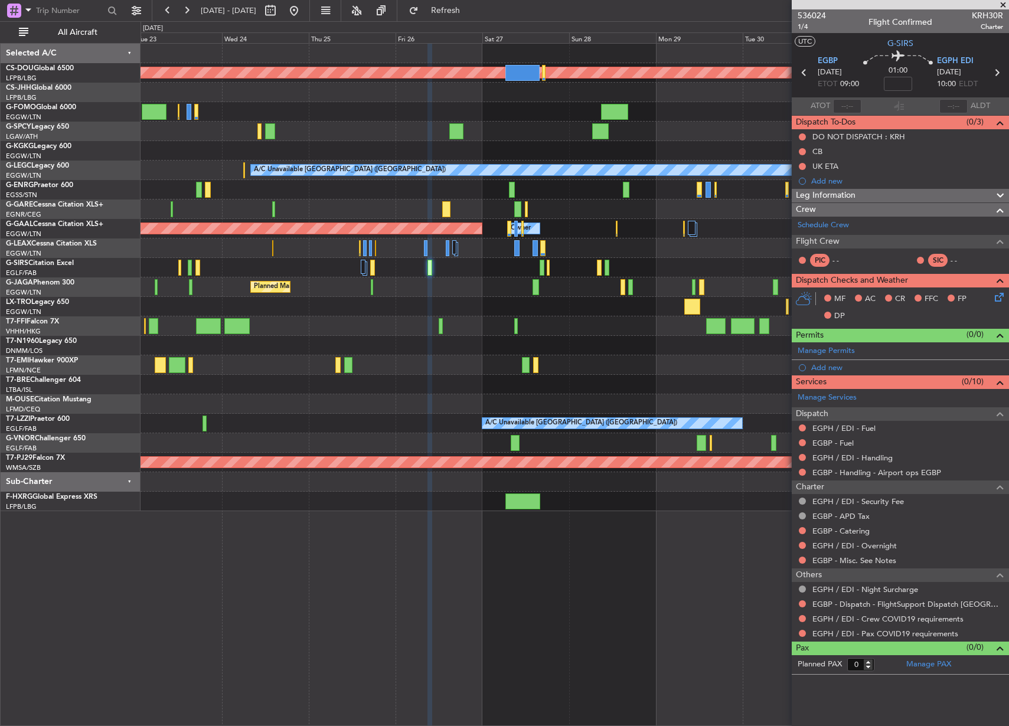
click at [420, 290] on div "Planned Maint London (Biggin Hill) AOG Maint Istanbul (Ataturk) A/C Unavailable…" at bounding box center [574, 277] width 868 height 467
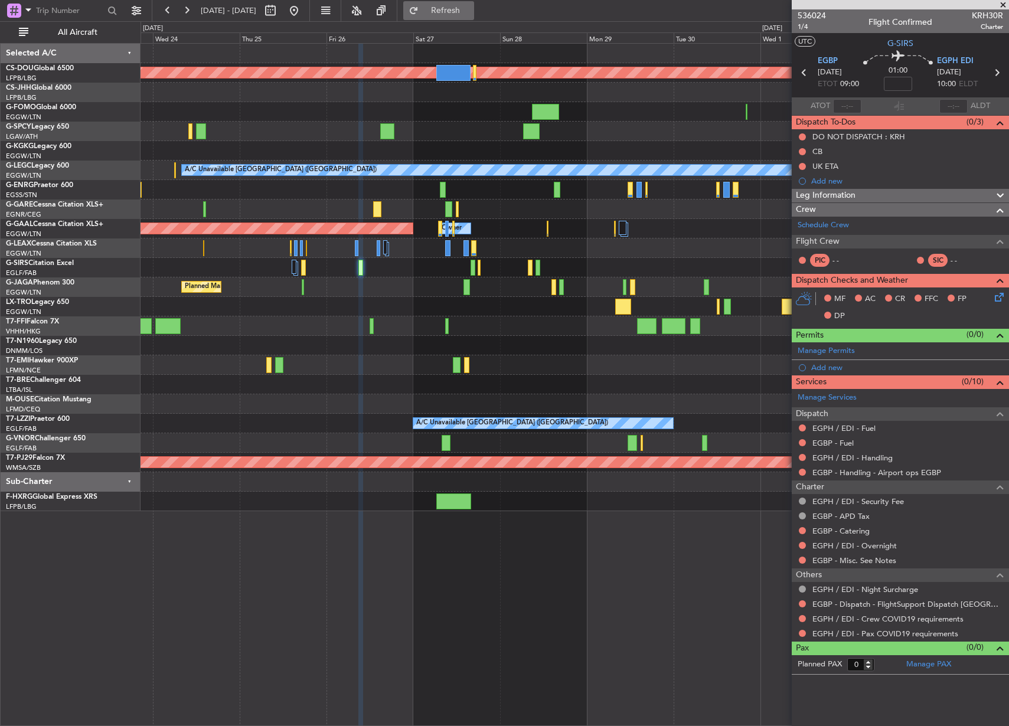
click at [474, 11] on button "Refresh" at bounding box center [438, 10] width 71 height 19
click at [461, 8] on span "Refresh" at bounding box center [446, 10] width 50 height 8
click at [840, 220] on link "Schedule Crew" at bounding box center [822, 226] width 51 height 12
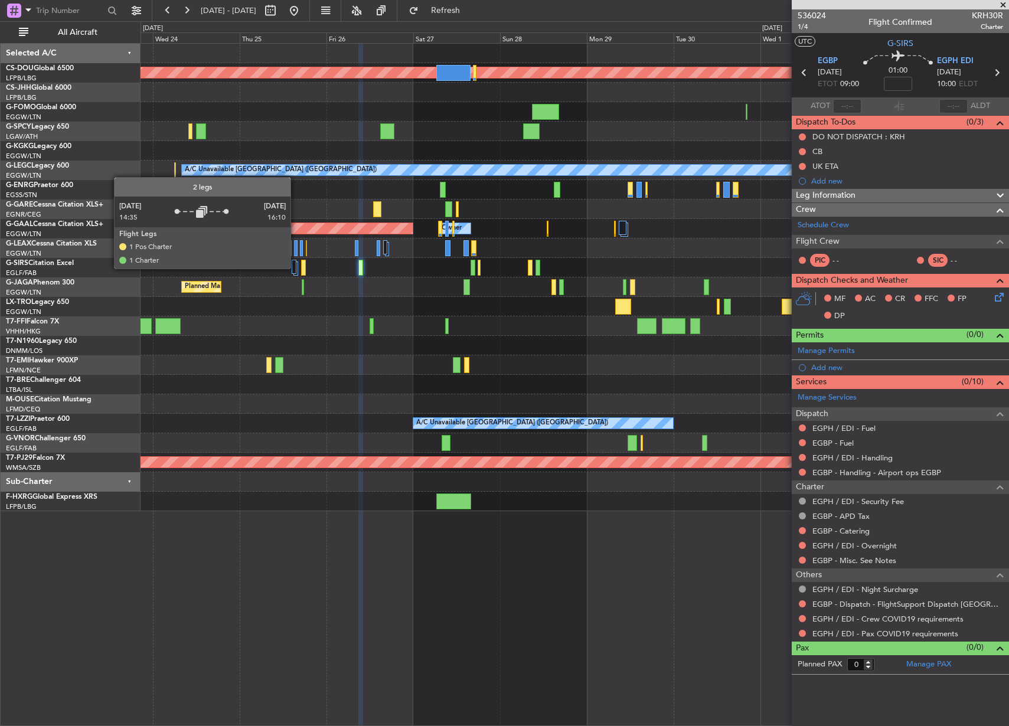
click at [296, 268] on div at bounding box center [294, 267] width 4 height 14
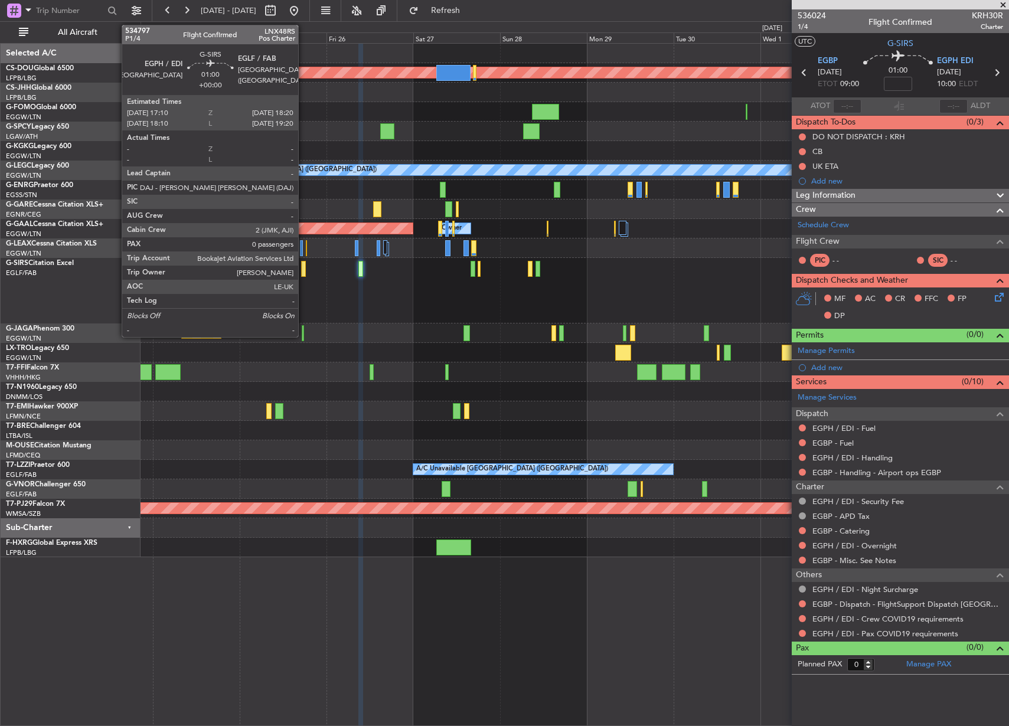
click at [303, 274] on div at bounding box center [303, 269] width 5 height 16
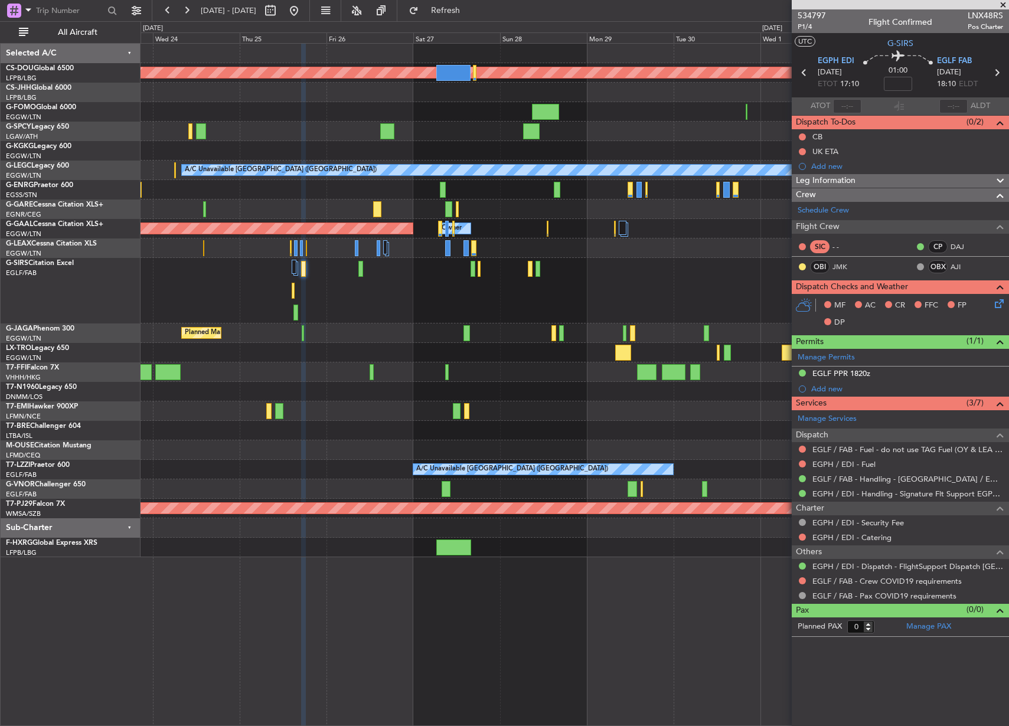
click at [441, 315] on div at bounding box center [574, 291] width 868 height 66
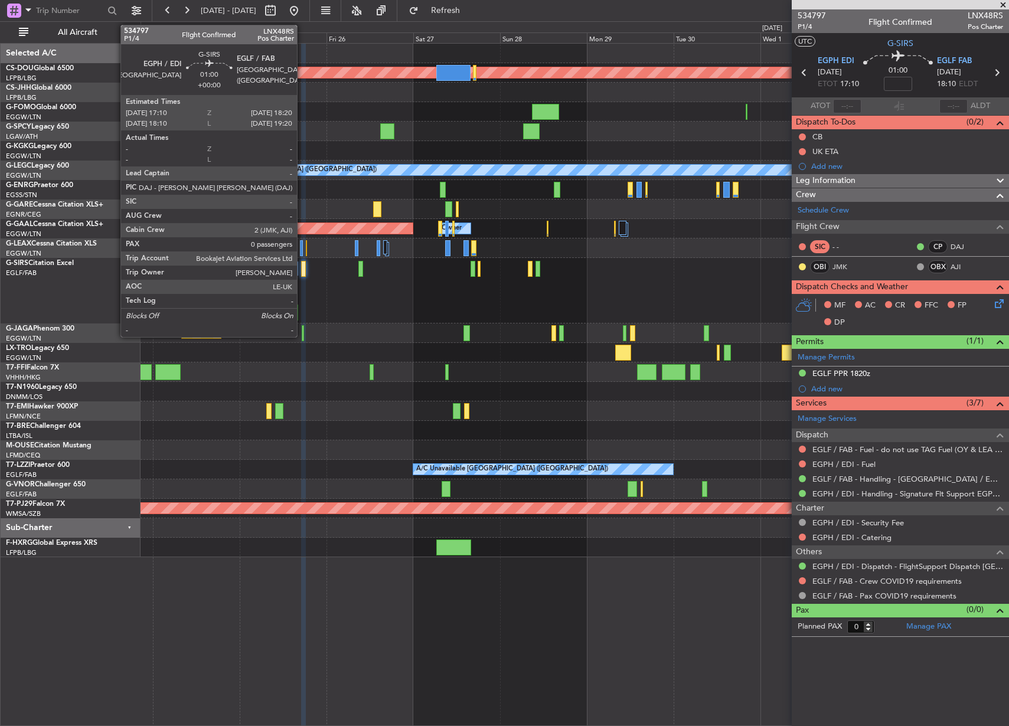
click at [302, 265] on div at bounding box center [303, 269] width 5 height 16
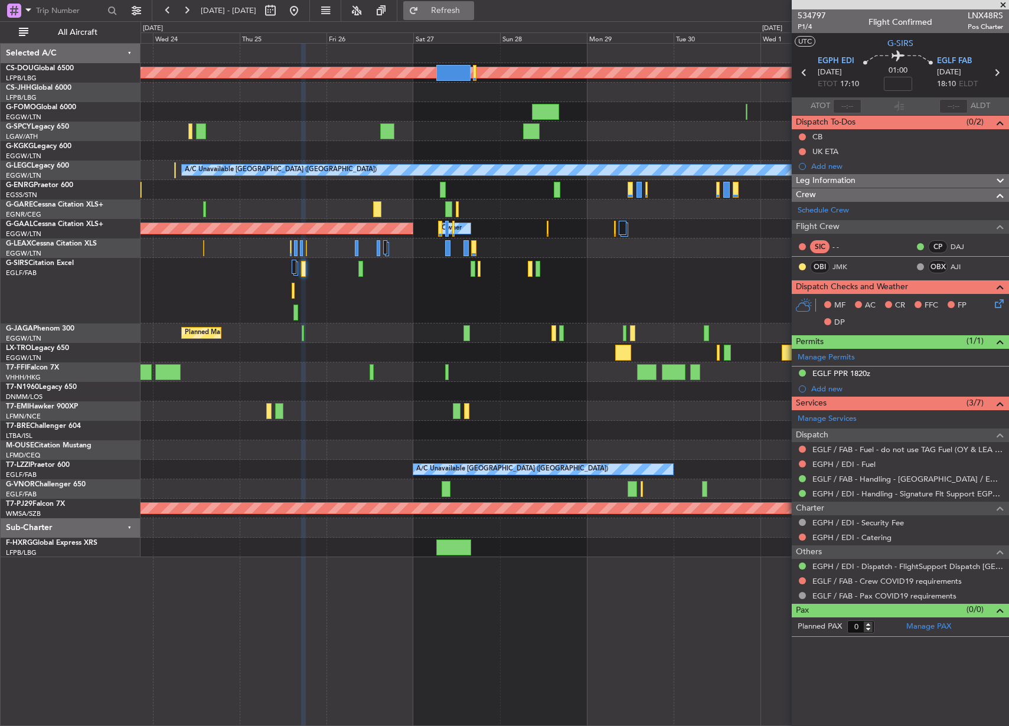
click at [474, 16] on button "Refresh" at bounding box center [438, 10] width 71 height 19
click at [470, 10] on span "Refresh" at bounding box center [446, 10] width 50 height 8
click at [357, 570] on div "Planned Maint London (Biggin Hill) AOG Maint Istanbul (Ataturk) A/C Unavailable…" at bounding box center [574, 384] width 868 height 683
click at [1003, 2] on span at bounding box center [1003, 5] width 12 height 11
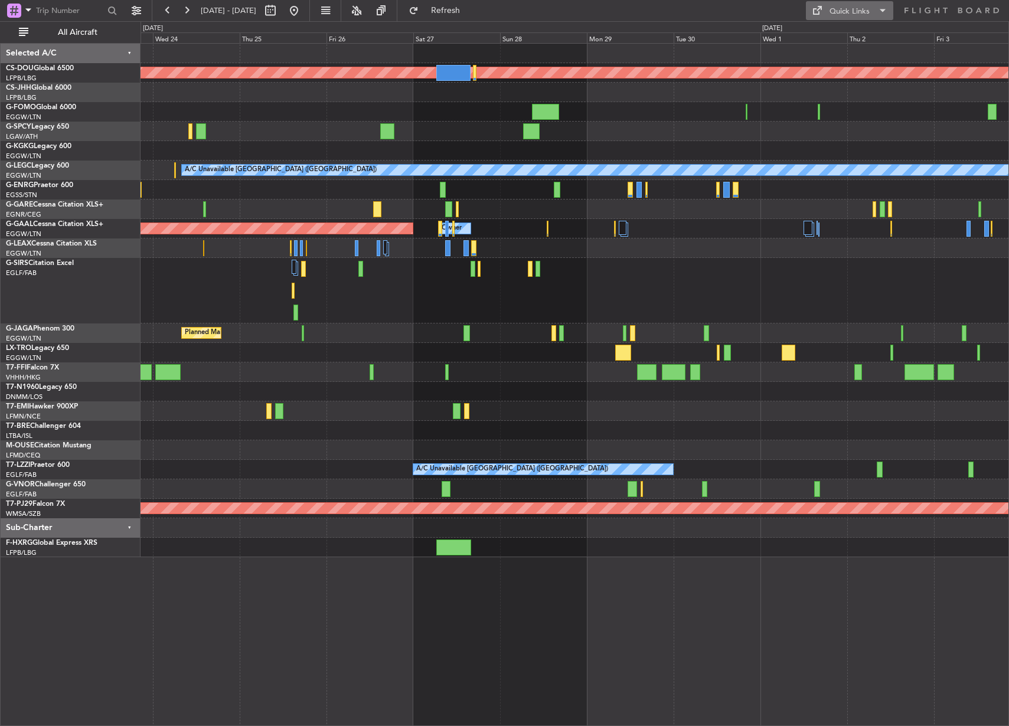
click at [870, 8] on button "Quick Links" at bounding box center [849, 10] width 87 height 19
click at [841, 57] on button "Crew Board" at bounding box center [850, 67] width 89 height 28
click at [303, 11] on button at bounding box center [294, 10] width 19 height 19
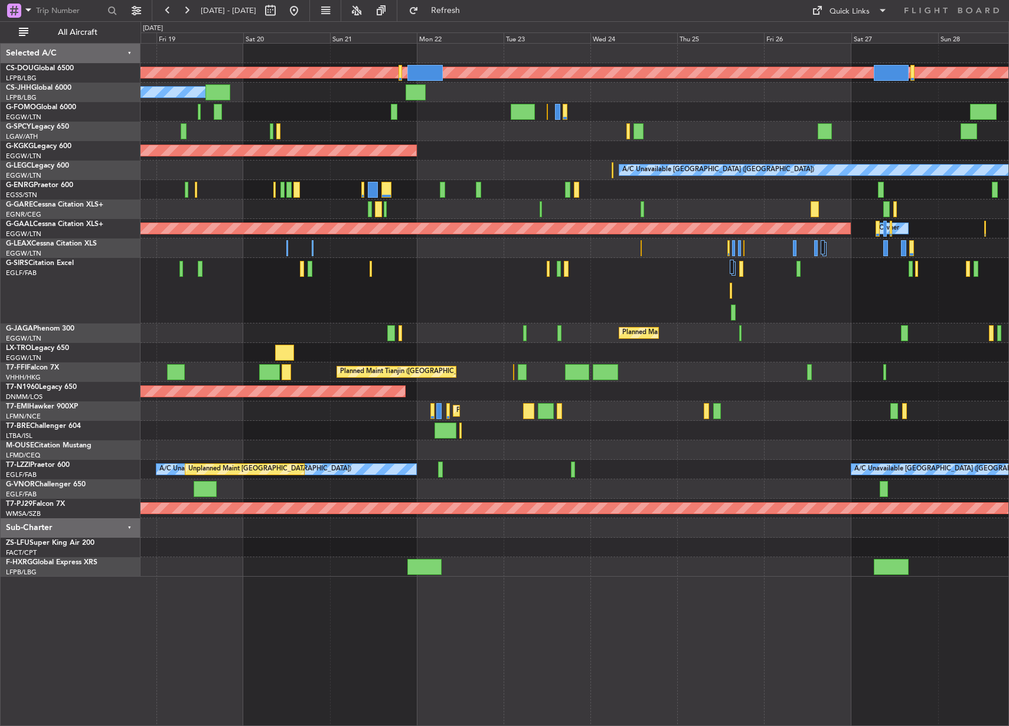
click at [235, 287] on div at bounding box center [574, 291] width 868 height 66
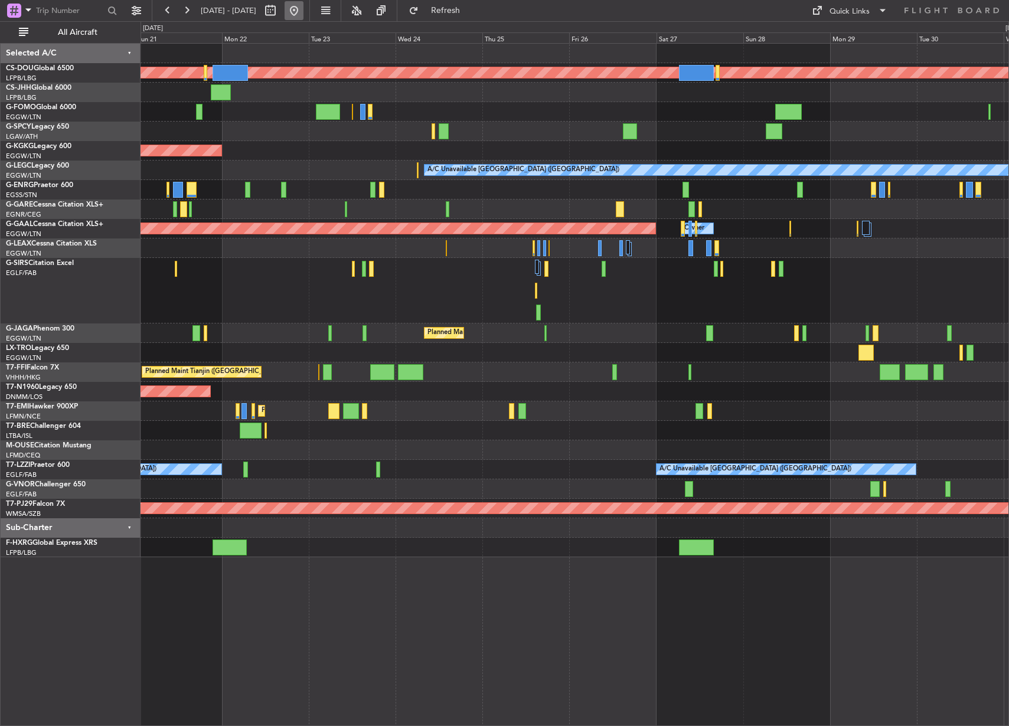
click at [303, 18] on button at bounding box center [294, 10] width 19 height 19
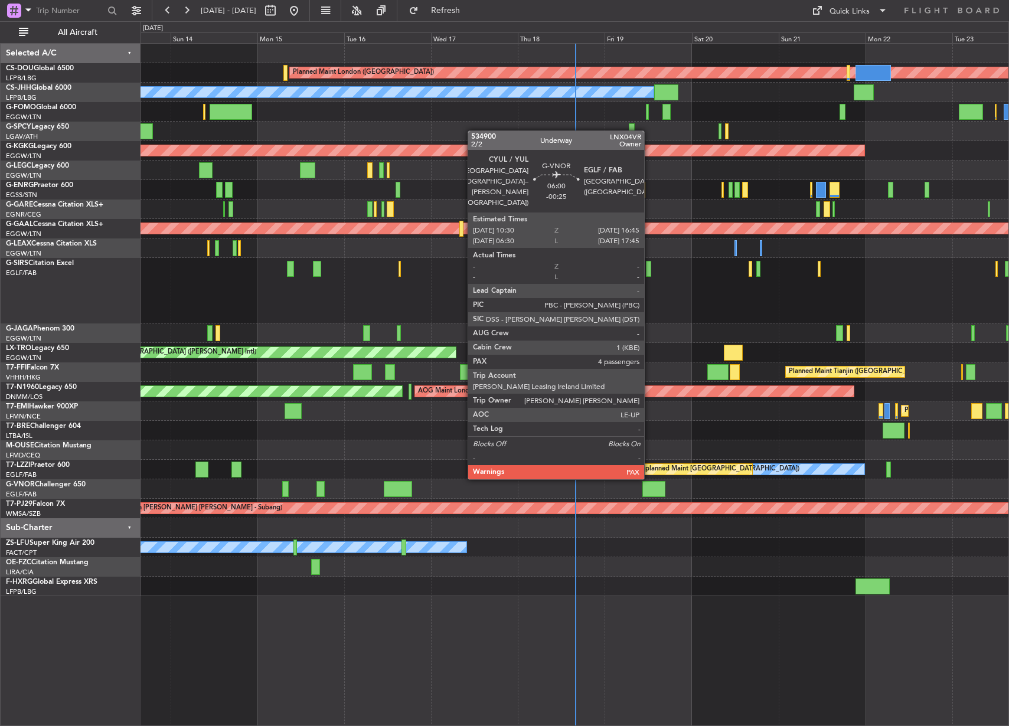
click at [649, 490] on div at bounding box center [653, 489] width 23 height 16
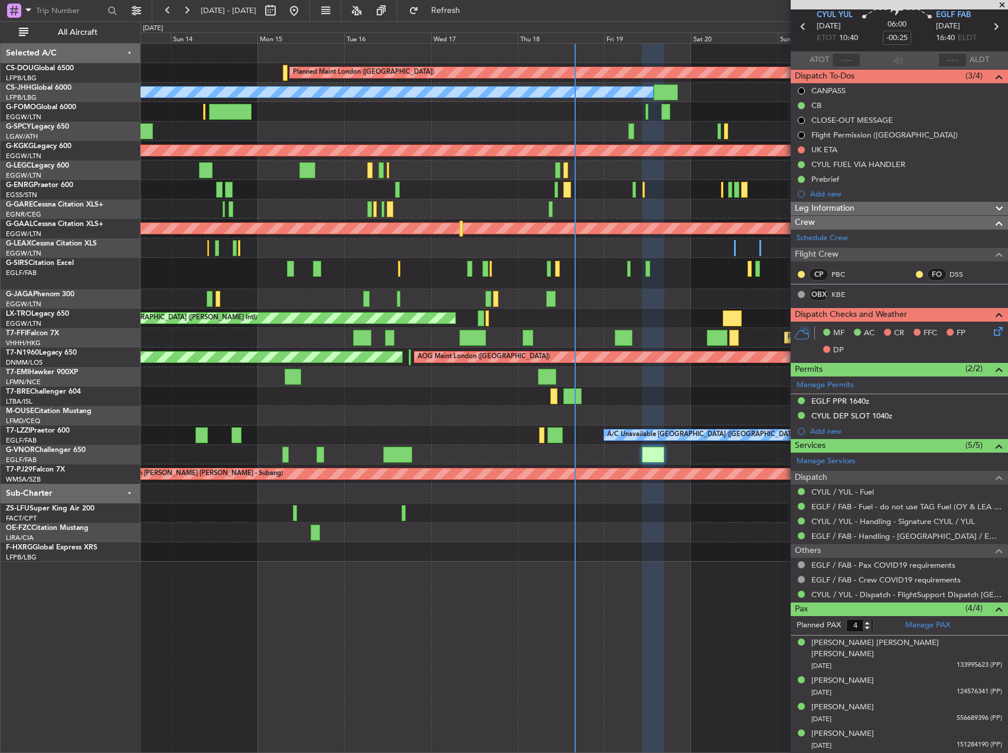
scroll to position [34, 0]
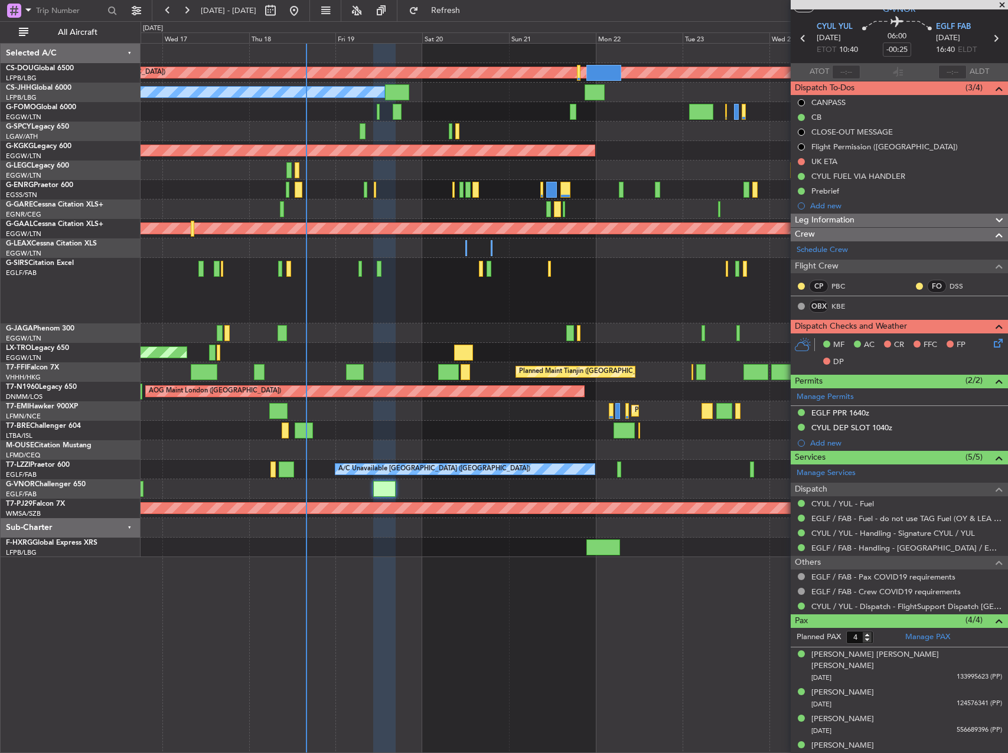
click at [131, 375] on div "VHHH/HKG Hong Kong (Hong Kong Intl)" at bounding box center [73, 378] width 134 height 10
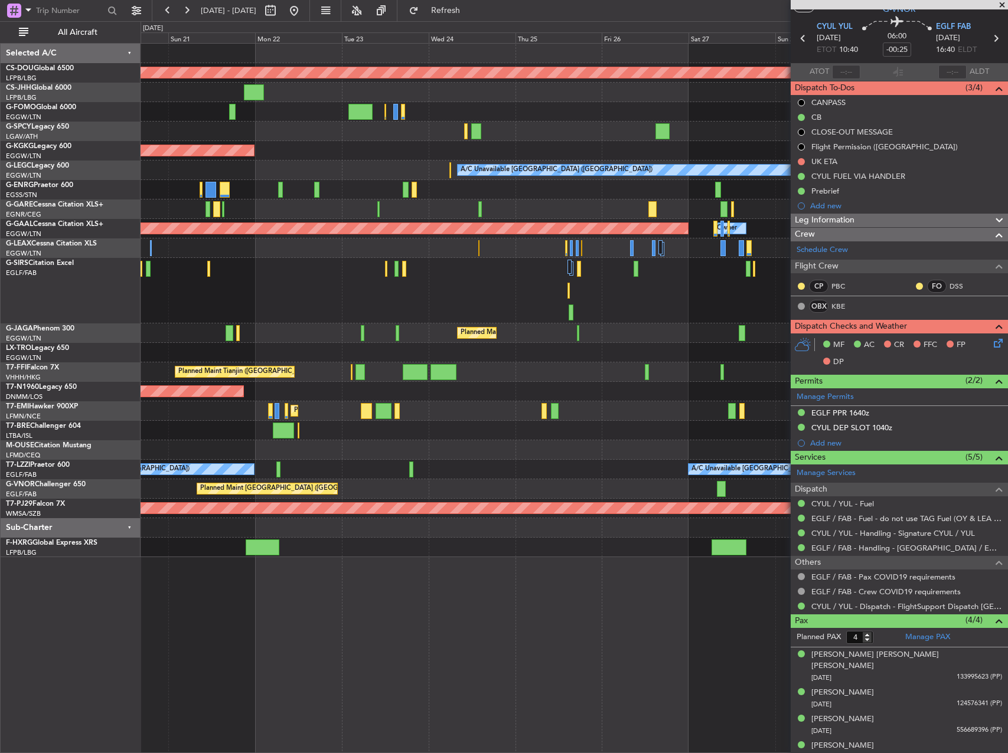
click at [312, 430] on div at bounding box center [573, 430] width 867 height 19
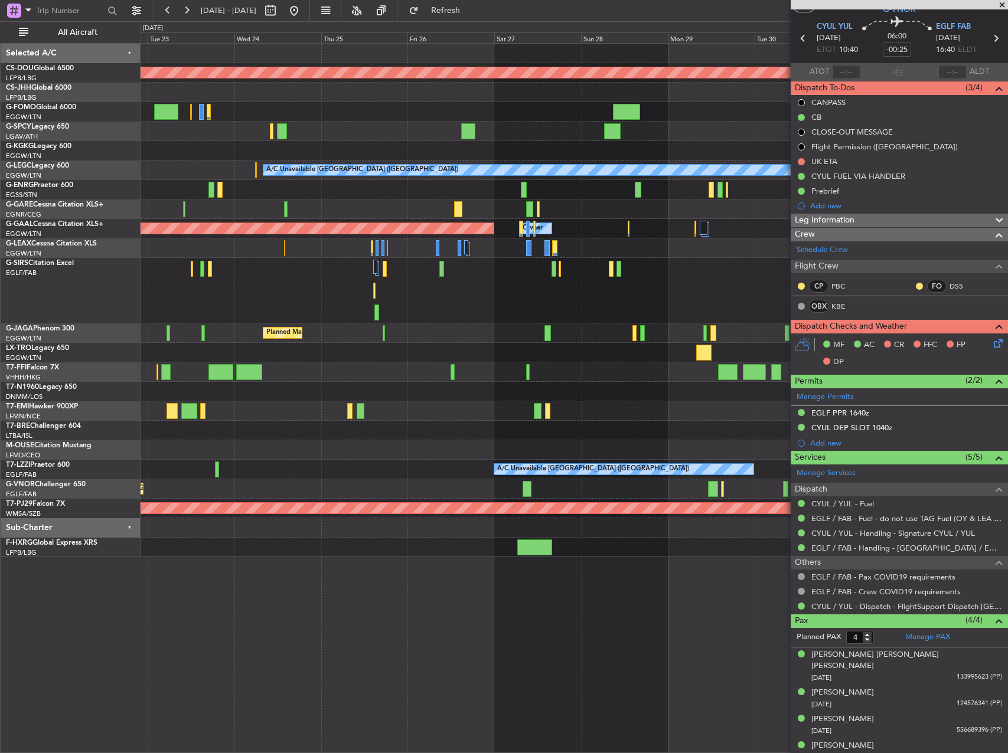
click at [395, 466] on div "Planned Maint London (Biggin Hill) AOG Maint Istanbul (Ataturk) A/C Unavailable…" at bounding box center [573, 301] width 867 height 514
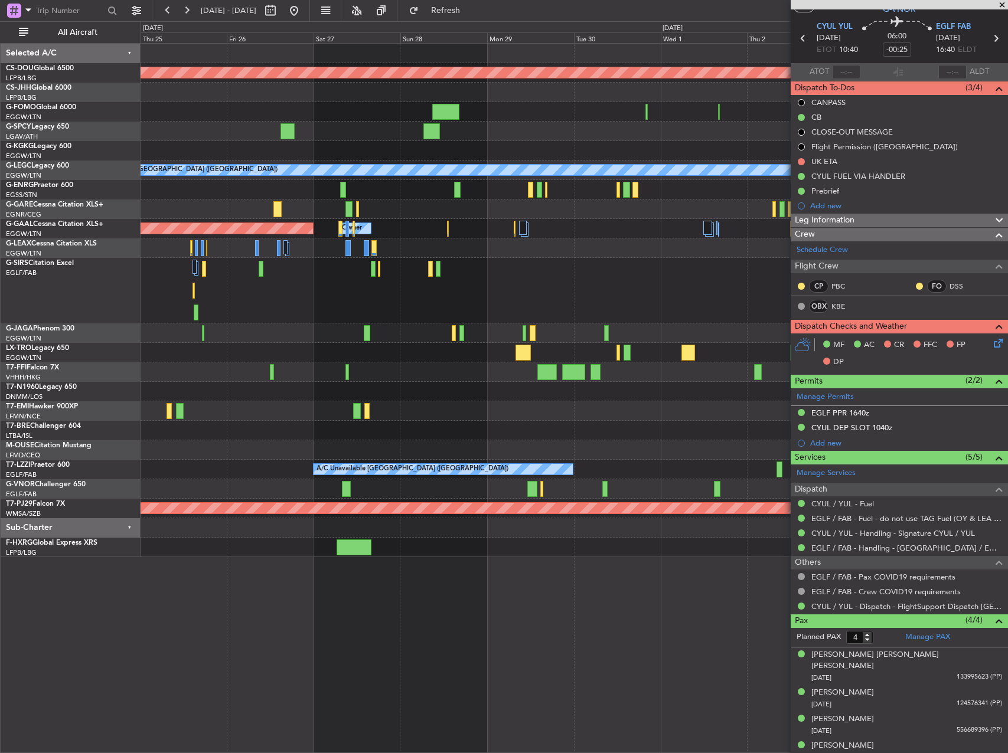
click at [427, 492] on div "Planned Maint [GEOGRAPHIC_DATA] ([GEOGRAPHIC_DATA])" at bounding box center [573, 488] width 867 height 19
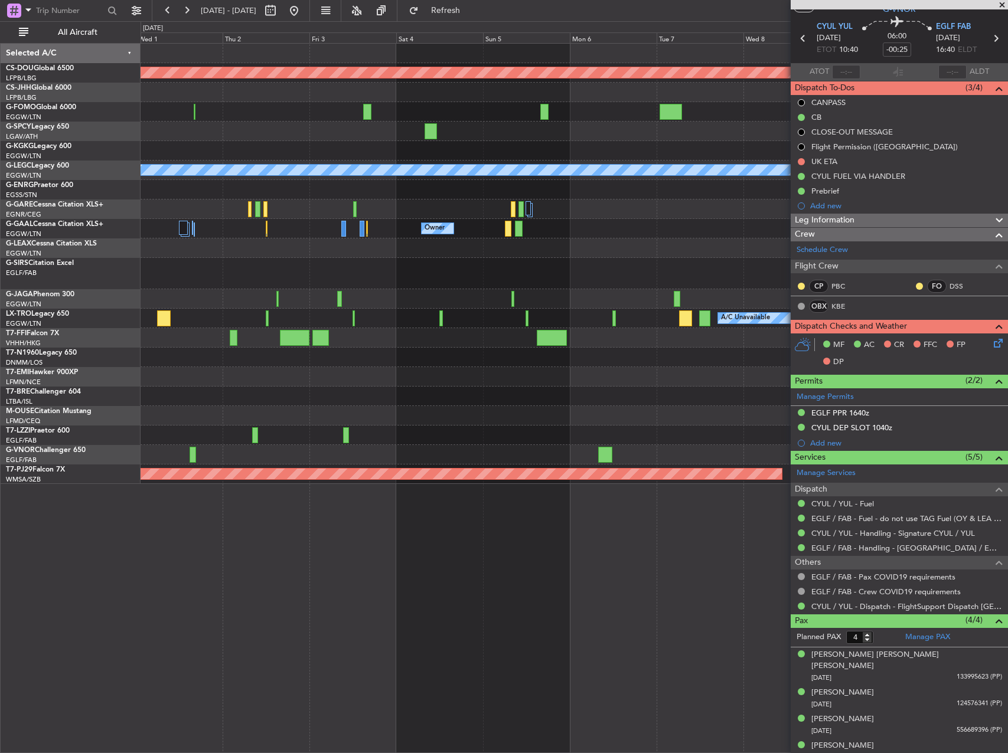
click at [220, 459] on div at bounding box center [573, 454] width 867 height 19
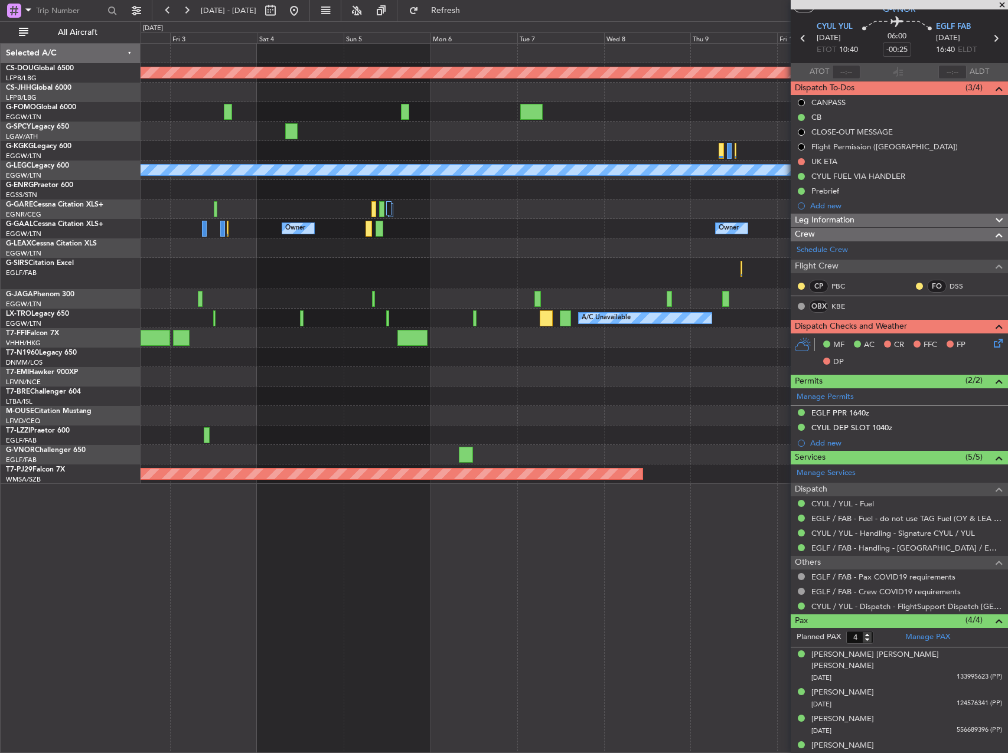
click at [459, 452] on div at bounding box center [466, 455] width 14 height 16
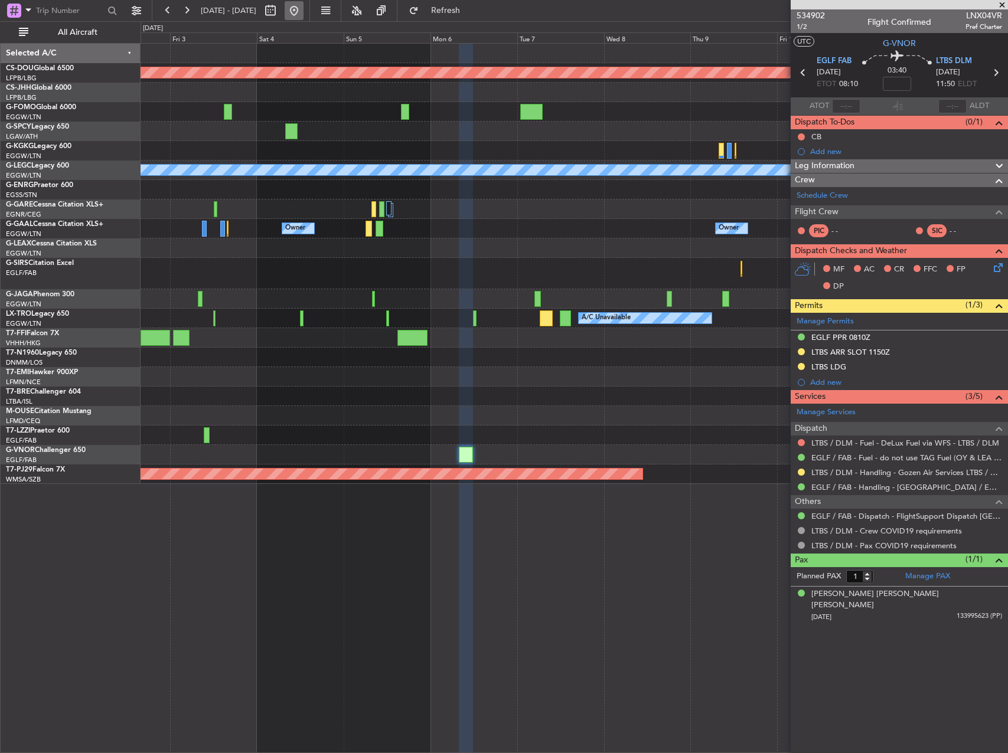
click at [303, 17] on button at bounding box center [294, 10] width 19 height 19
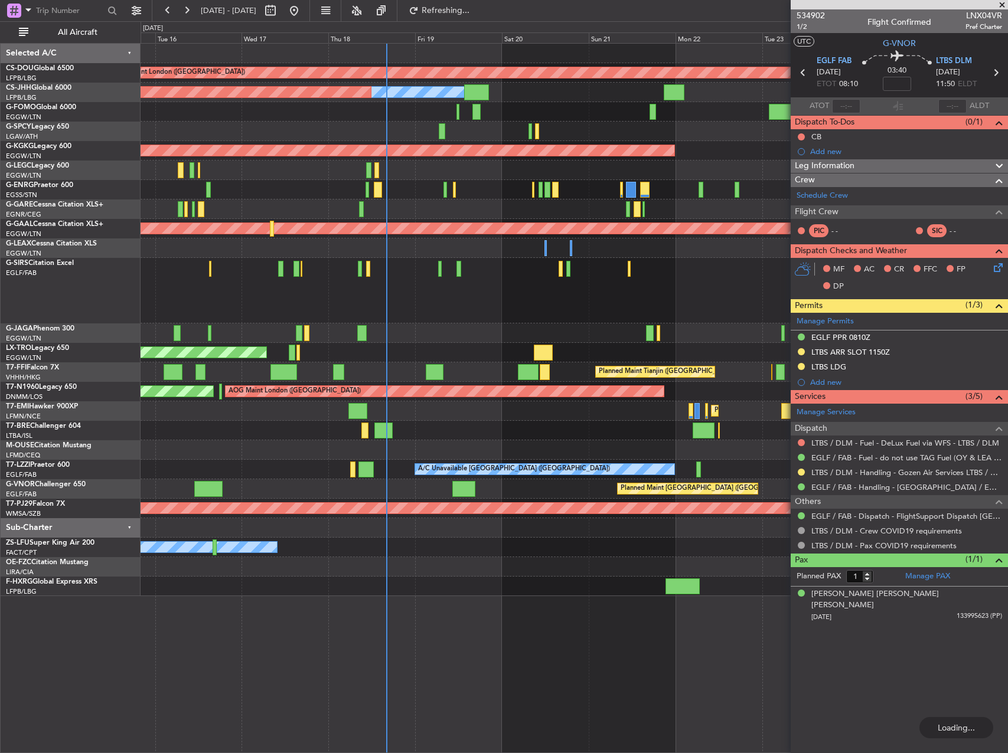
click at [445, 420] on div "Planned Maint London (Biggin Hill) Owner Planned Maint Paris (Le Bourget) AOG M…" at bounding box center [573, 320] width 867 height 552
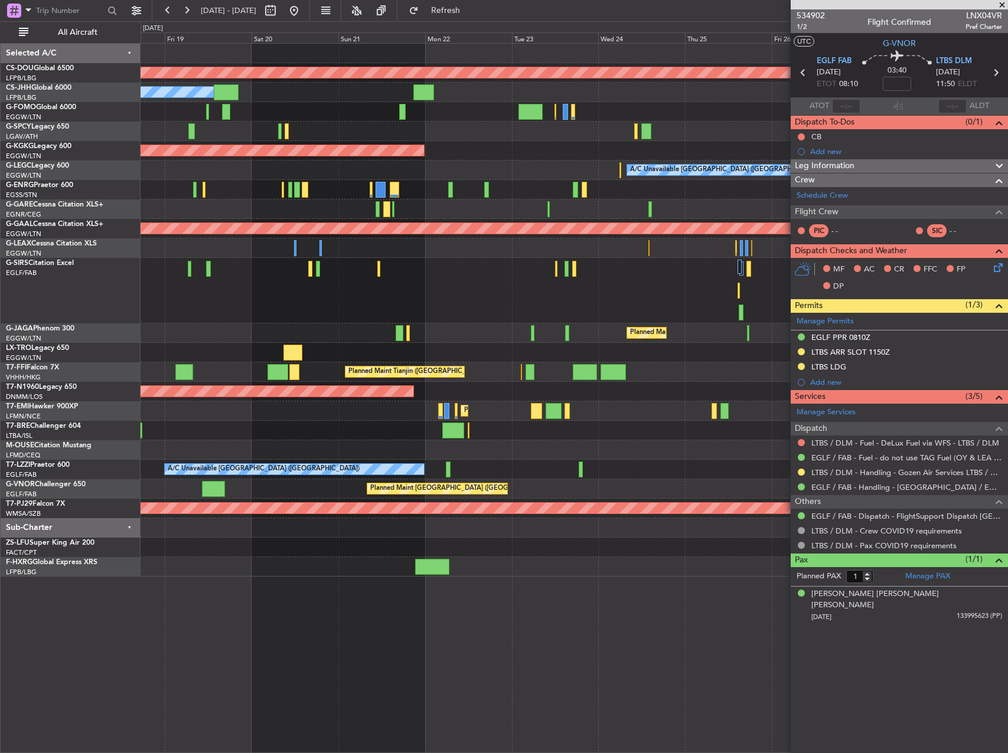
click at [438, 471] on div "Unplanned Maint London (Farnborough) A/C Unavailable London (Farnborough) A/C U…" at bounding box center [573, 469] width 867 height 19
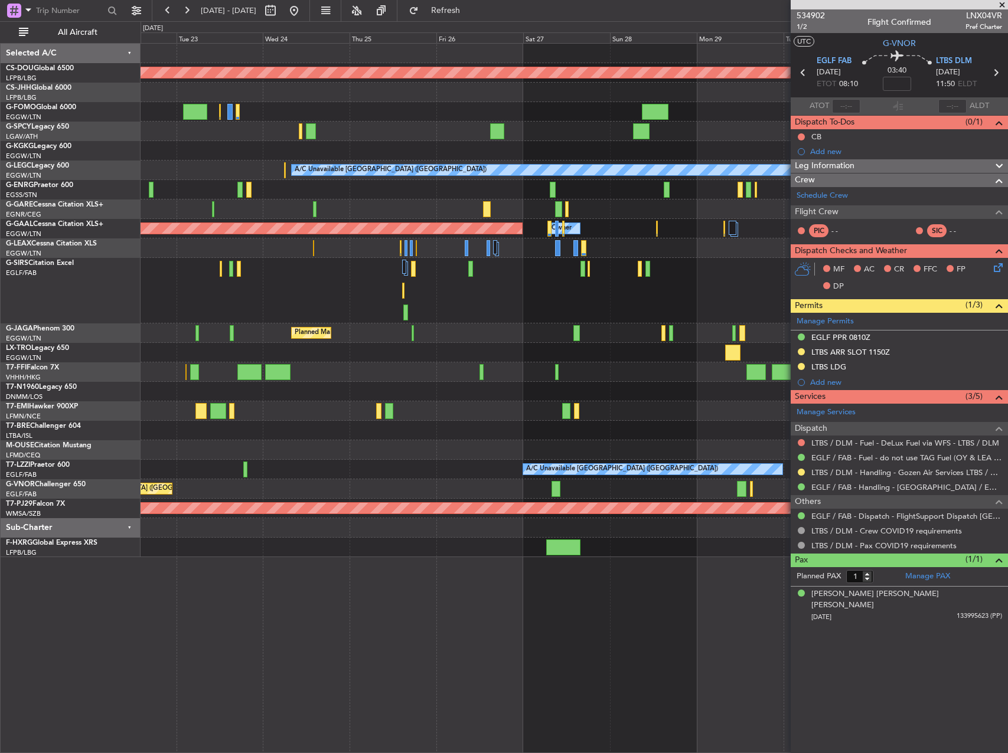
click at [317, 482] on div "Planned Maint London (Biggin Hill) AOG Maint Istanbul (Ataturk) A/C Unavailable…" at bounding box center [573, 301] width 867 height 514
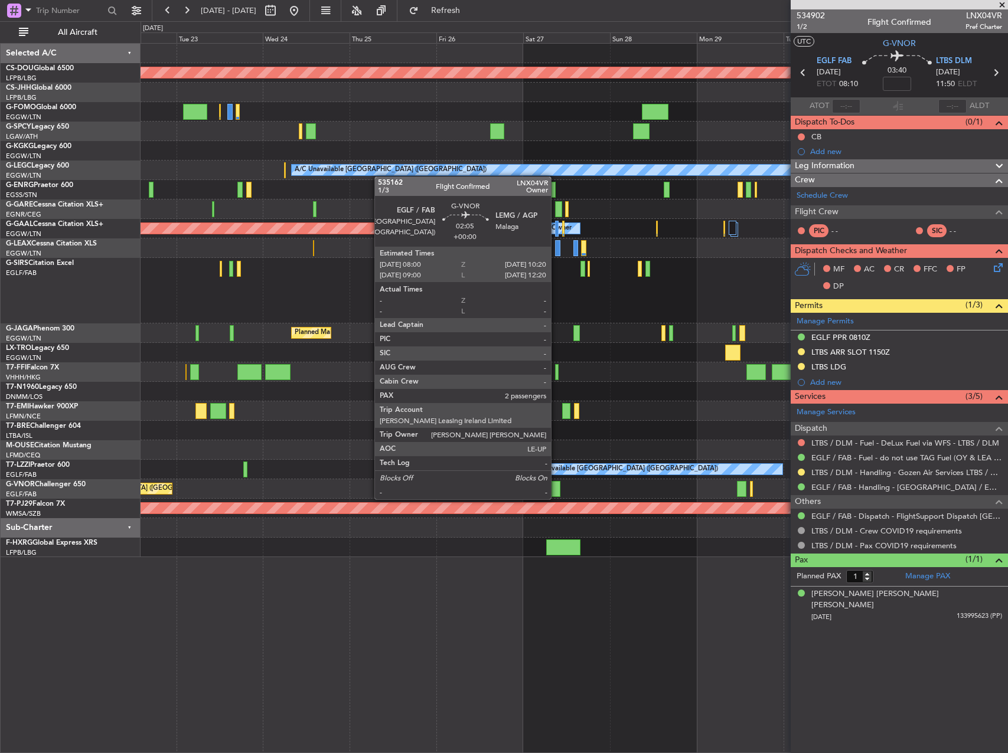
click at [556, 488] on div at bounding box center [555, 489] width 9 height 16
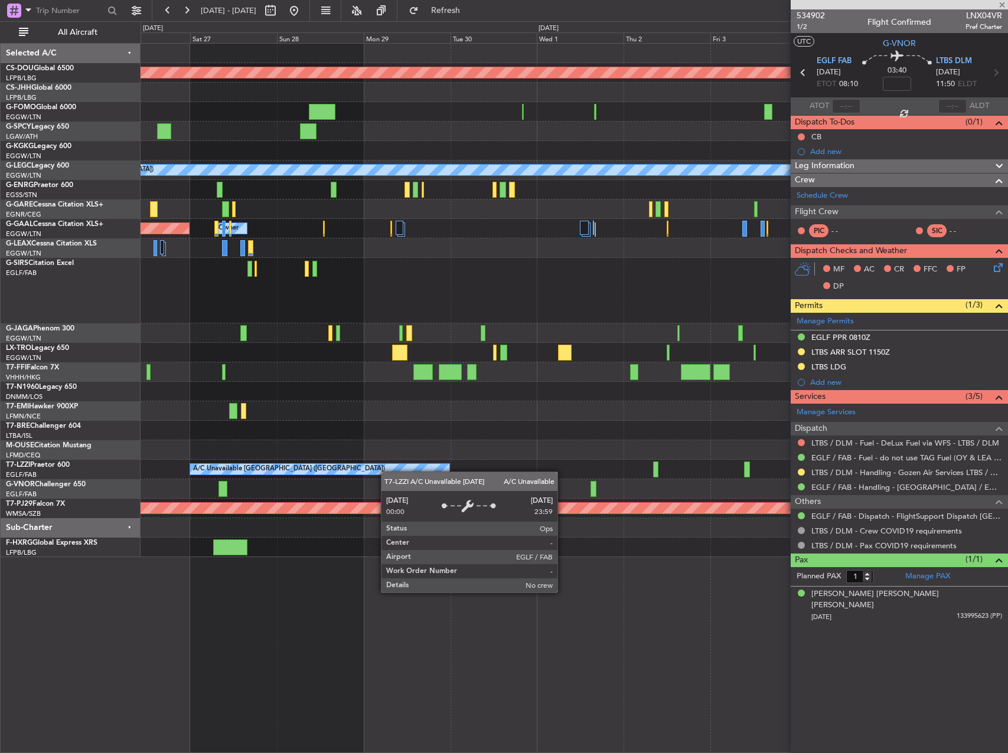
click at [306, 466] on div "Planned Maint London (Biggin Hill) A/C Unavailable London (Luton) Planned Maint…" at bounding box center [573, 301] width 867 height 514
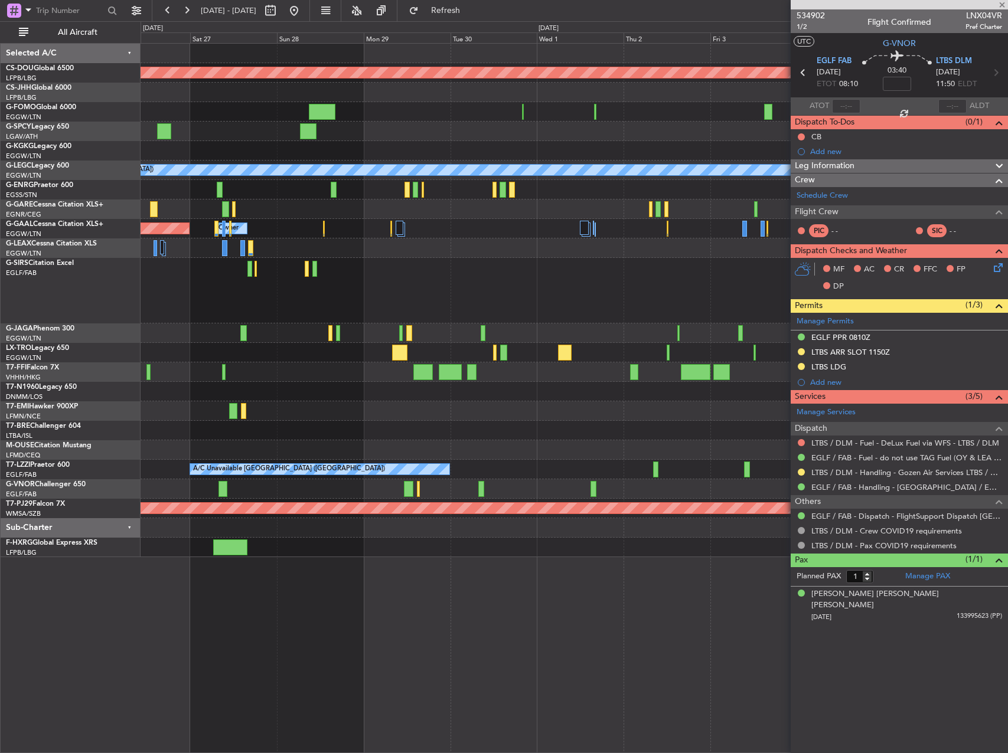
type input "2"
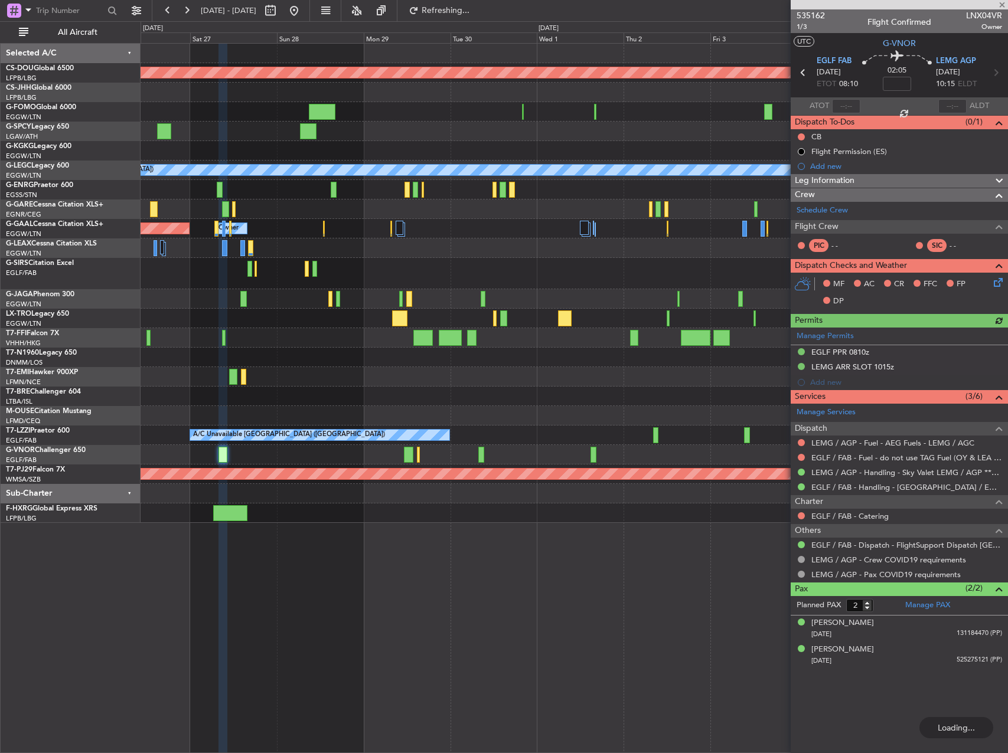
click at [410, 486] on div at bounding box center [573, 493] width 867 height 19
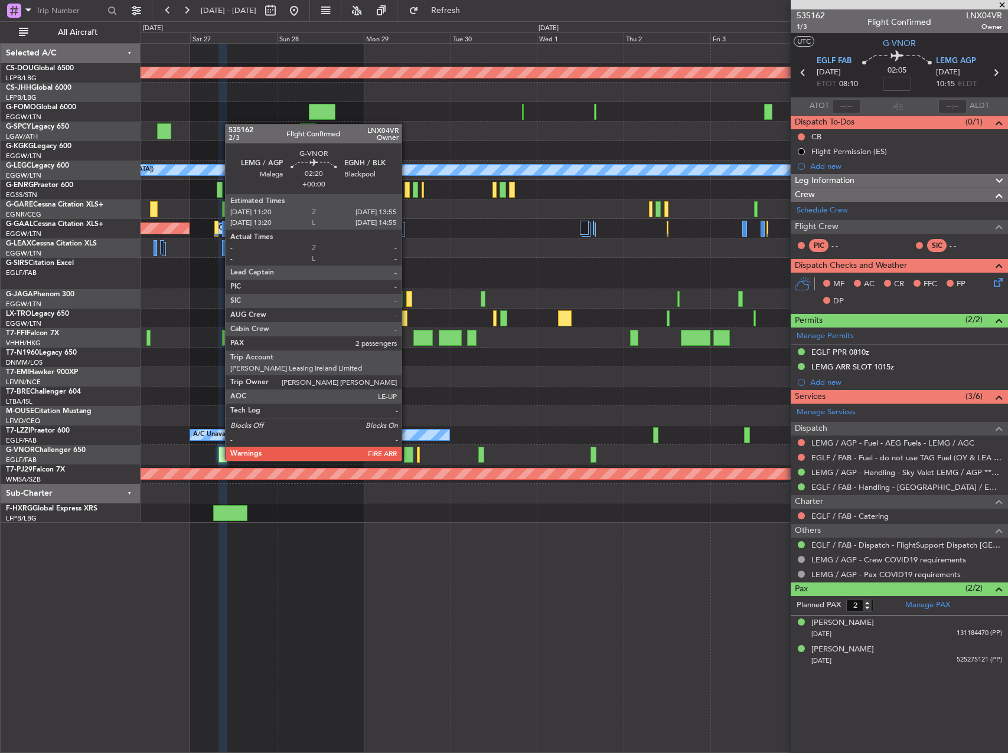
click at [407, 449] on div at bounding box center [408, 455] width 9 height 16
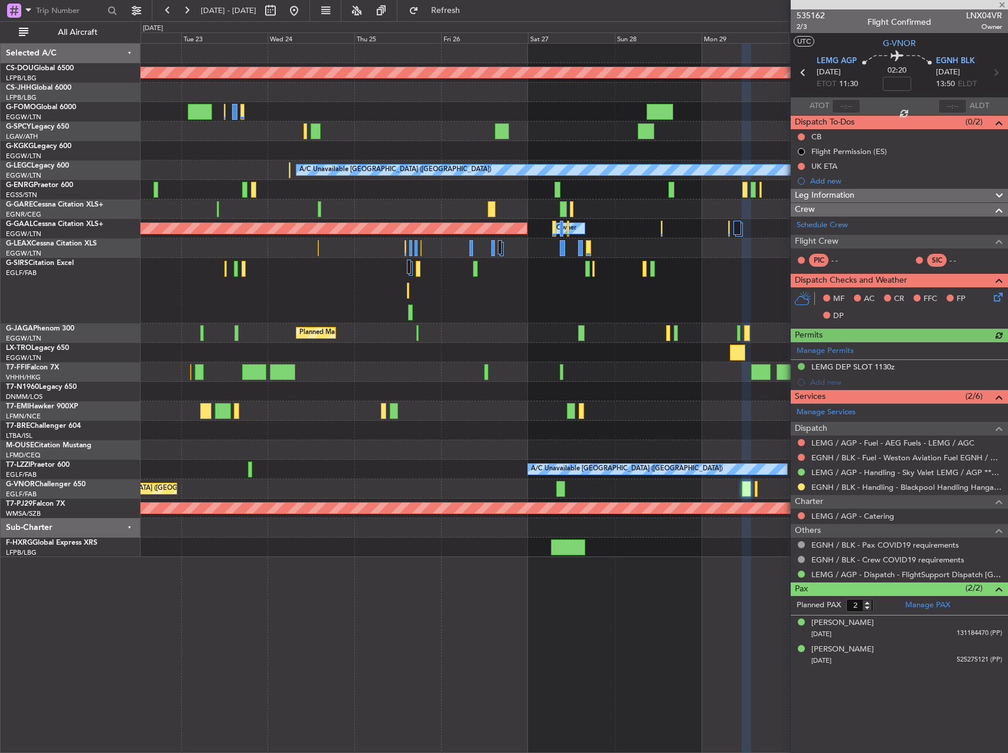
click at [594, 491] on div "Planned Maint [GEOGRAPHIC_DATA] ([GEOGRAPHIC_DATA])" at bounding box center [573, 488] width 867 height 19
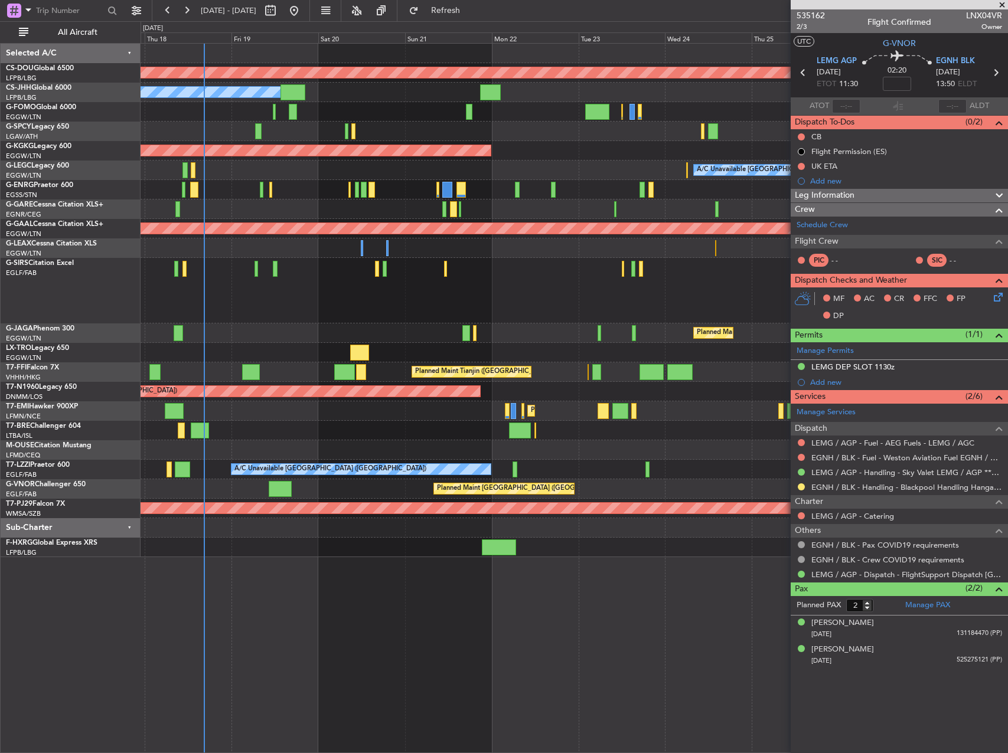
click at [113, 616] on div "Selected A/C CS-DOU Global 6500 LFPB/LBG Paris (Le Bourget) CS-JHH Global 6000 …" at bounding box center [71, 398] width 140 height 710
click at [97, 616] on div "Selected A/C CS-DOU Global 6500 LFPB/LBG Paris (Le Bourget) CS-JHH Global 6000 …" at bounding box center [71, 398] width 140 height 710
